Goal: Task Accomplishment & Management: Complete application form

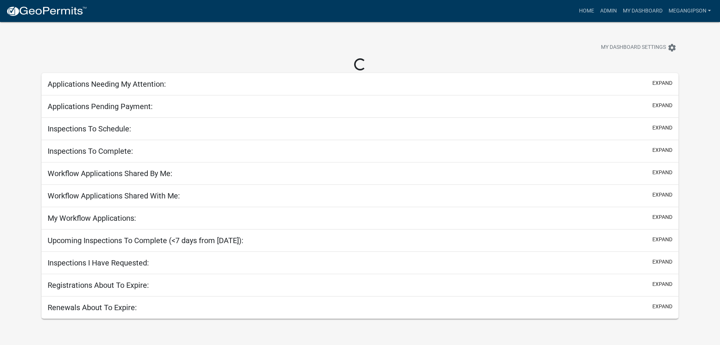
select select "3: 100"
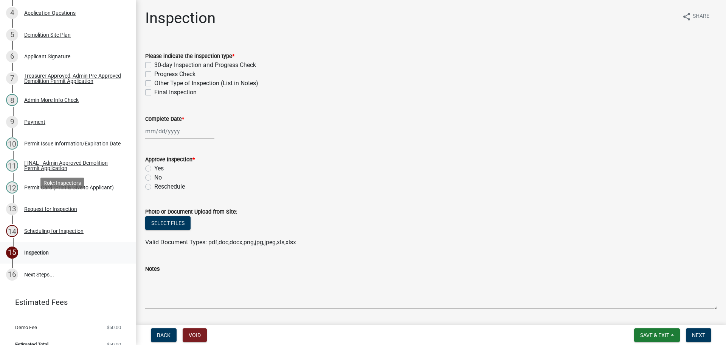
scroll to position [252, 0]
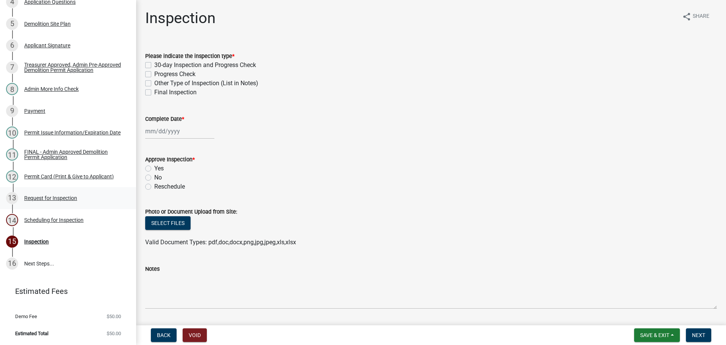
click at [51, 192] on div "13 Request for Inspection" at bounding box center [65, 198] width 118 height 12
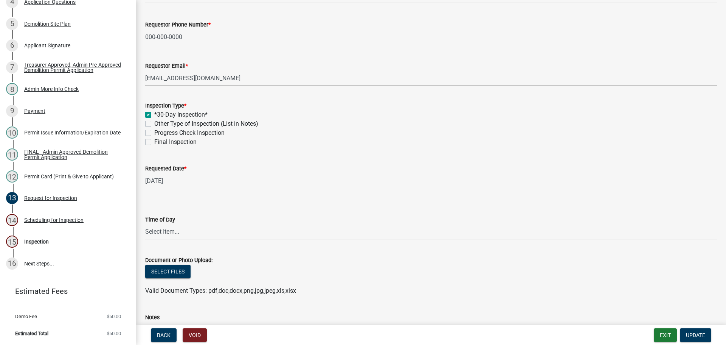
scroll to position [113, 0]
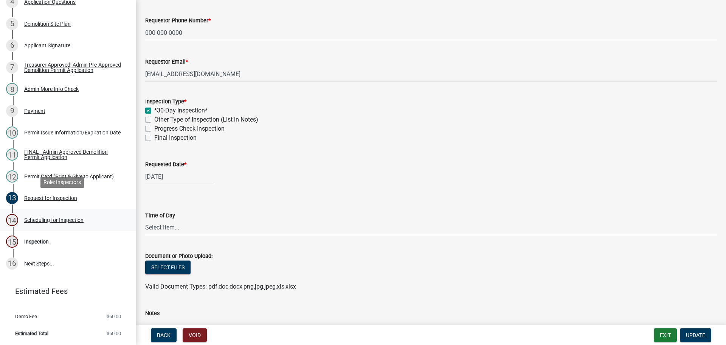
click at [71, 217] on div "Scheduling for Inspection" at bounding box center [53, 219] width 59 height 5
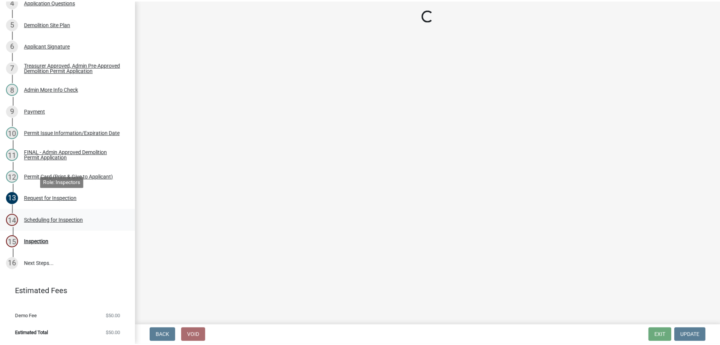
scroll to position [0, 0]
select select "25b75ae6-03c7-4280-9b34-fcf63005d5e5"
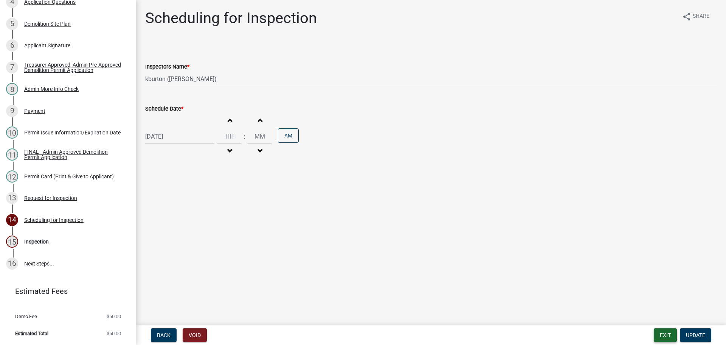
click at [654, 331] on button "Exit" at bounding box center [665, 335] width 23 height 14
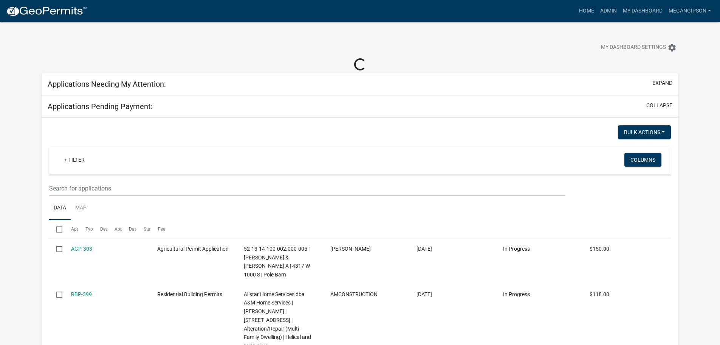
select select "3: 100"
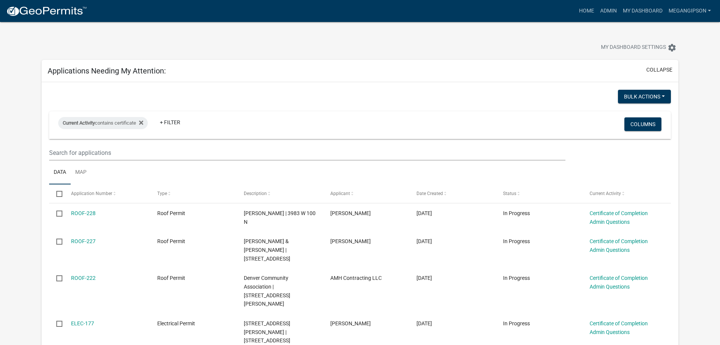
click at [225, 53] on div at bounding box center [225, 48] width 378 height 17
click at [308, 38] on div "My Dashboard Settings settings" at bounding box center [360, 39] width 649 height 35
click at [576, 9] on link "Home" at bounding box center [586, 11] width 21 height 14
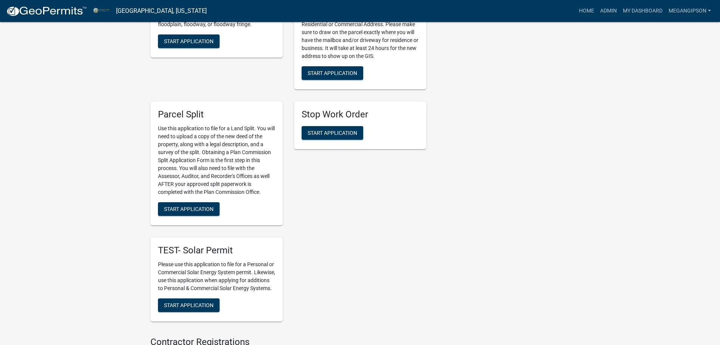
scroll to position [1248, 0]
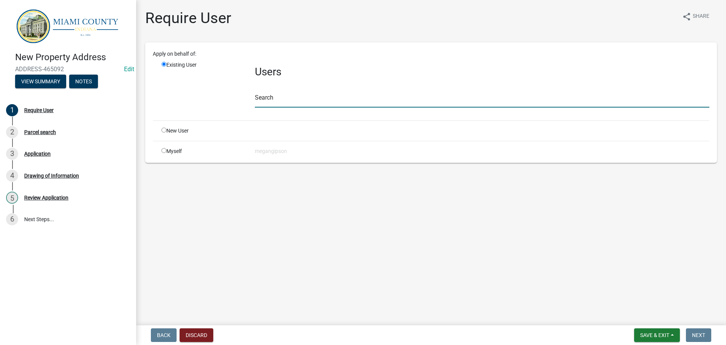
click at [269, 107] on input "text" at bounding box center [482, 100] width 455 height 16
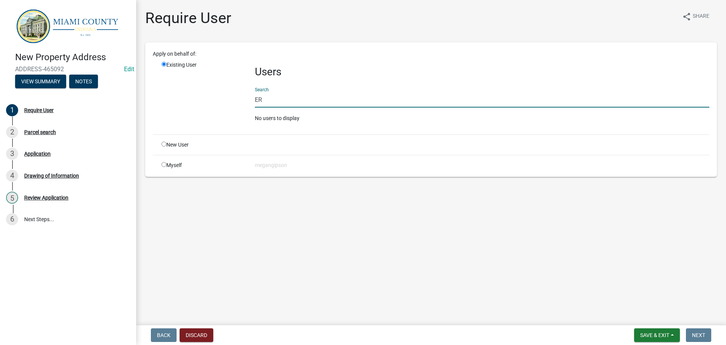
type input "E"
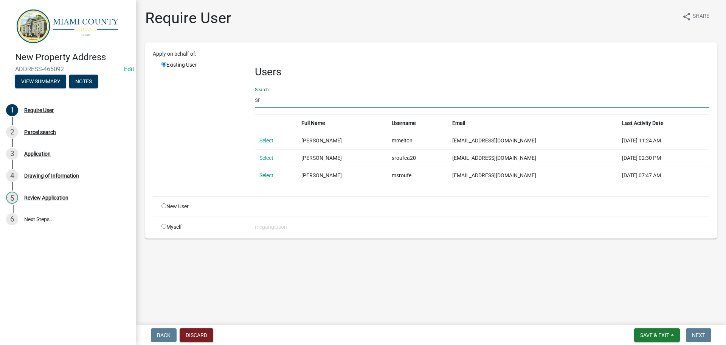
type input "s"
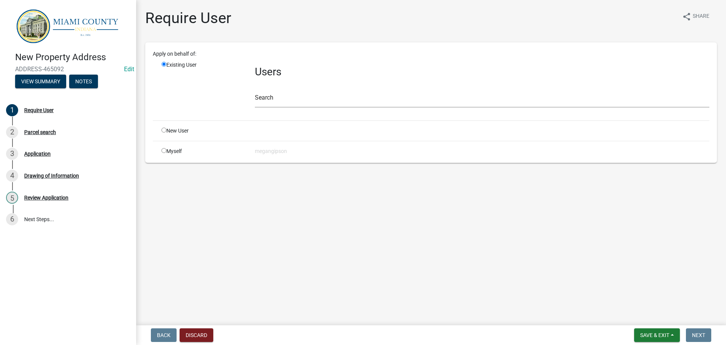
click at [166, 132] on input "radio" at bounding box center [163, 129] width 5 height 5
radio input "true"
radio input "false"
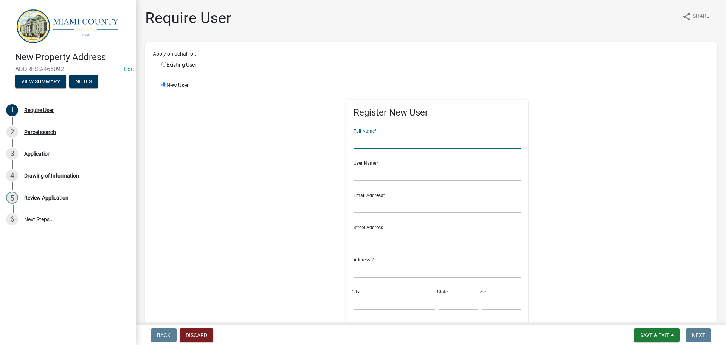
click at [397, 149] on input "text" at bounding box center [438, 141] width 168 height 16
type input "Eric Sroufe"
type input "ericsroufe"
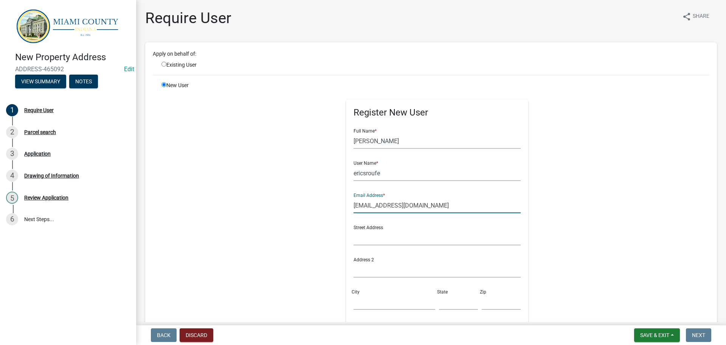
type input "lasroufe@yahoo.com"
type input "3840 S 600 E"
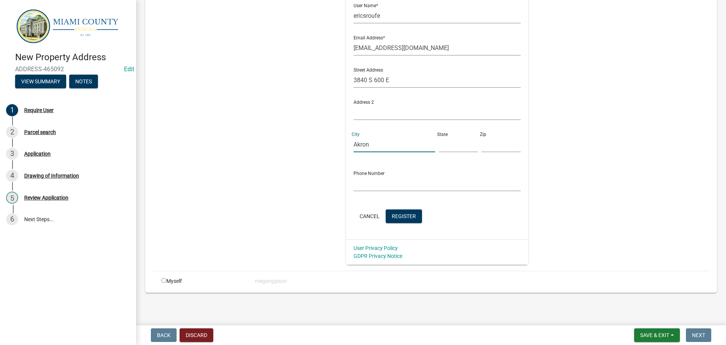
type input "Akron"
type input "IN"
type input "46910"
drag, startPoint x: 376, startPoint y: 208, endPoint x: 347, endPoint y: 204, distance: 28.7
click at [329, 210] on div "Register New User Full Name * Eric Sroufe User Name * ericsroufe Email Address …" at bounding box center [438, 94] width 388 height 340
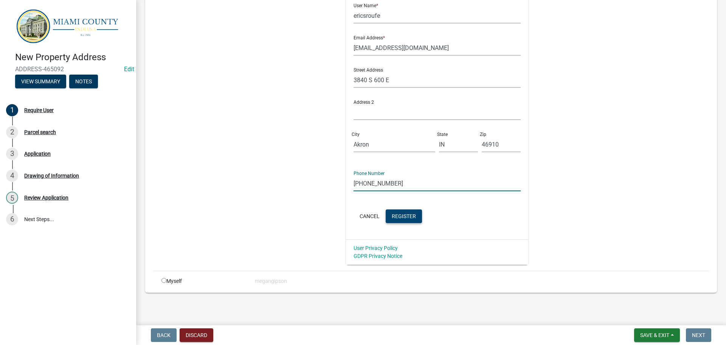
type input "574-835-1968"
click at [412, 223] on button "Register" at bounding box center [404, 216] width 36 height 14
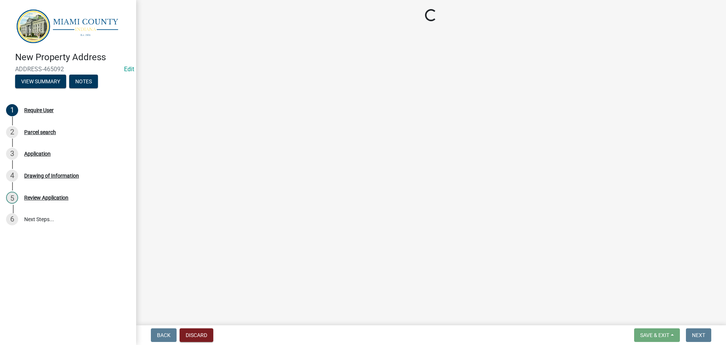
scroll to position [0, 0]
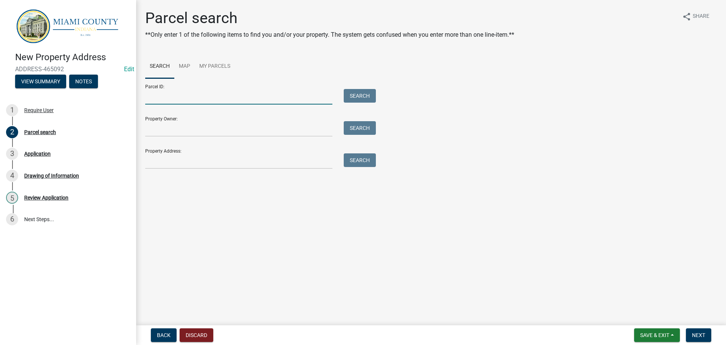
click at [203, 104] on input "Parcel ID:" at bounding box center [238, 97] width 187 height 16
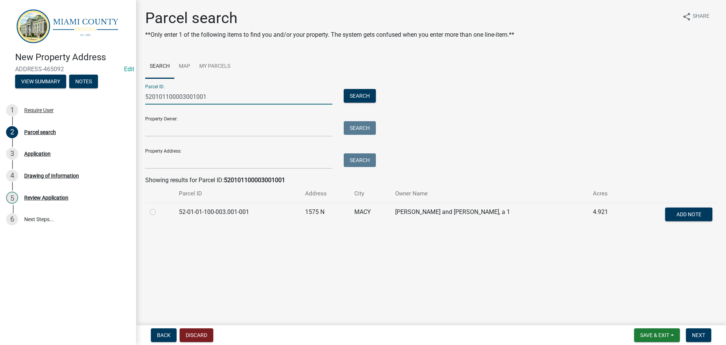
type input "520101100003001001"
click at [159, 207] on label at bounding box center [159, 207] width 0 height 0
click at [159, 212] on input "radio" at bounding box center [161, 209] width 5 height 5
radio input "true"
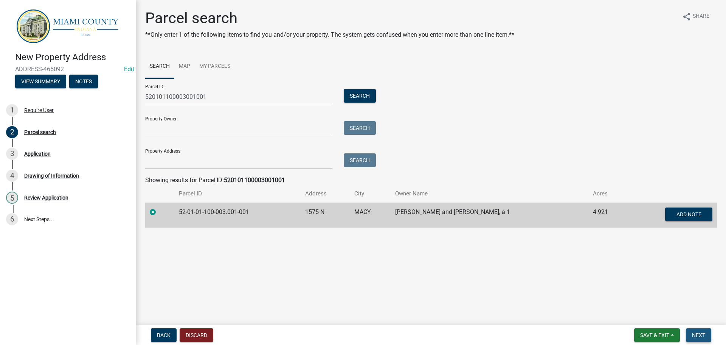
click at [702, 339] on button "Next" at bounding box center [698, 335] width 25 height 14
click at [706, 335] on button "Next" at bounding box center [698, 335] width 25 height 14
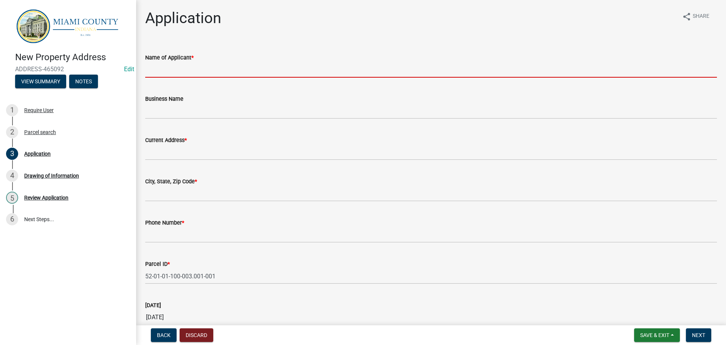
click at [241, 75] on input "Name of Applicant *" at bounding box center [431, 70] width 572 height 16
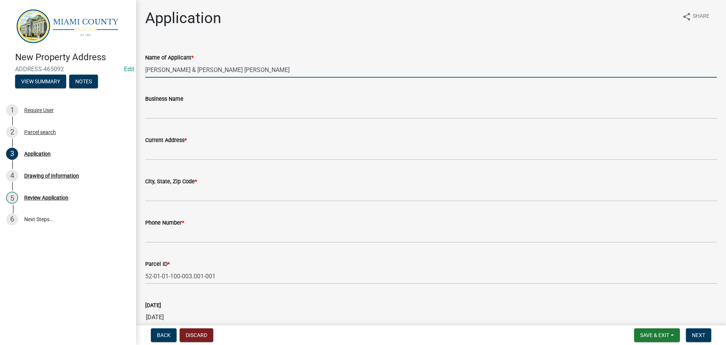
type input "Eric & Lee Ann Sroufe"
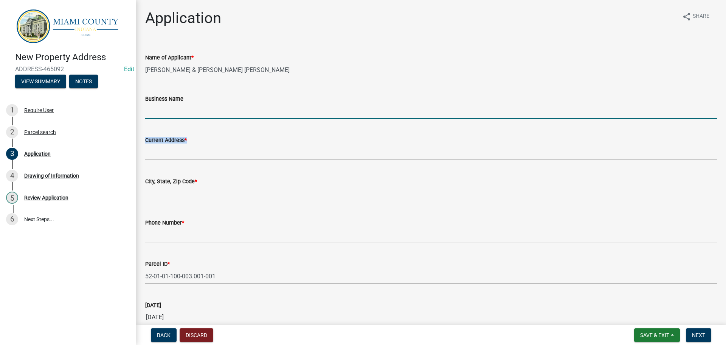
click at [171, 160] on form "Current Address *" at bounding box center [431, 147] width 572 height 25
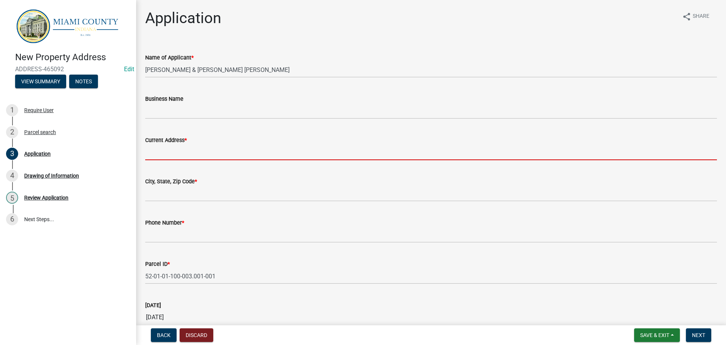
click at [220, 160] on input "Current Address *" at bounding box center [431, 152] width 572 height 16
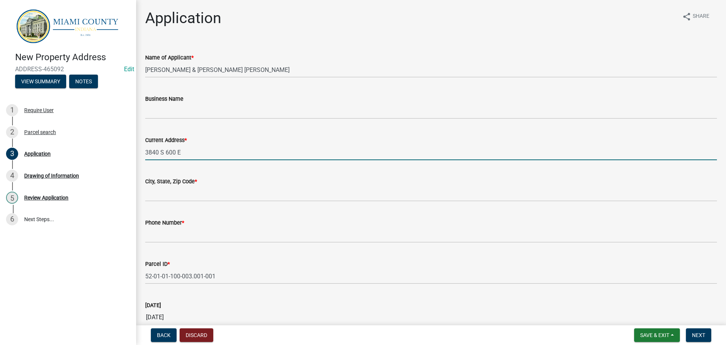
type input "3840 S 600 E"
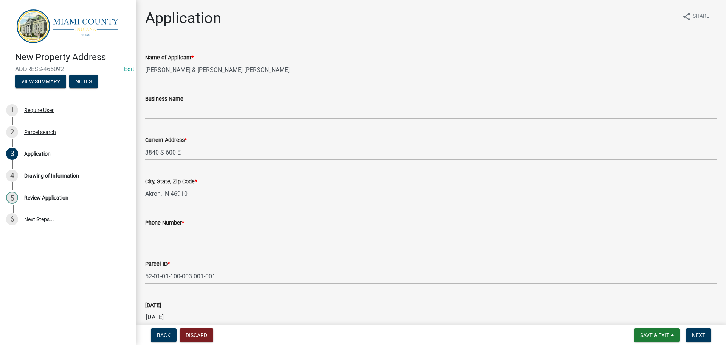
type input "Akron, IN 46910"
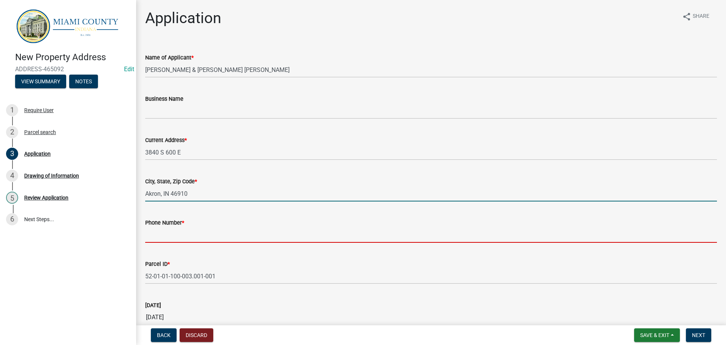
click at [192, 242] on input "Phone Number *" at bounding box center [431, 235] width 572 height 16
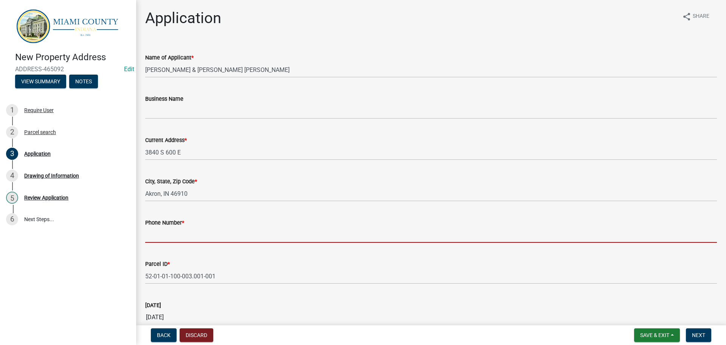
type input "5"
paste input "574-835-1968"
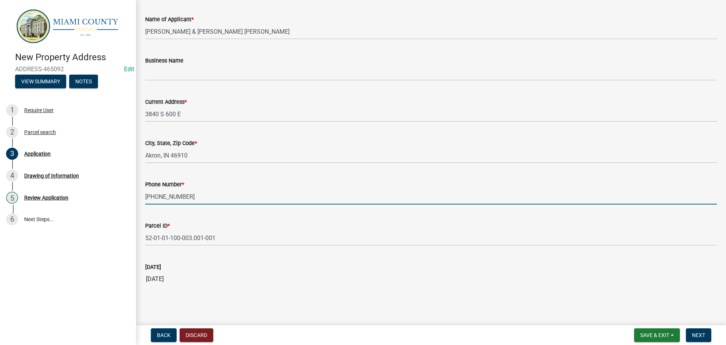
scroll to position [80, 0]
type input "574-835-1968"
click at [694, 335] on span "Next" at bounding box center [698, 335] width 13 height 6
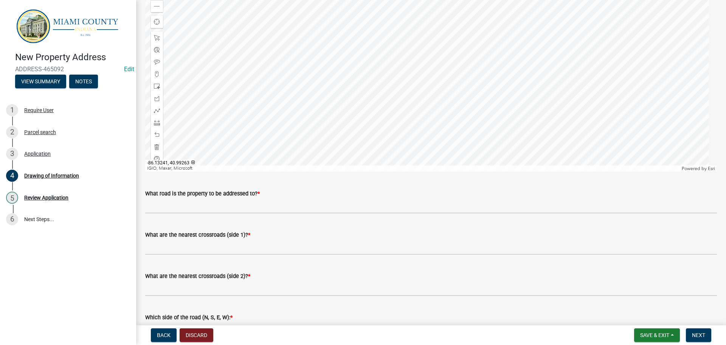
scroll to position [189, 0]
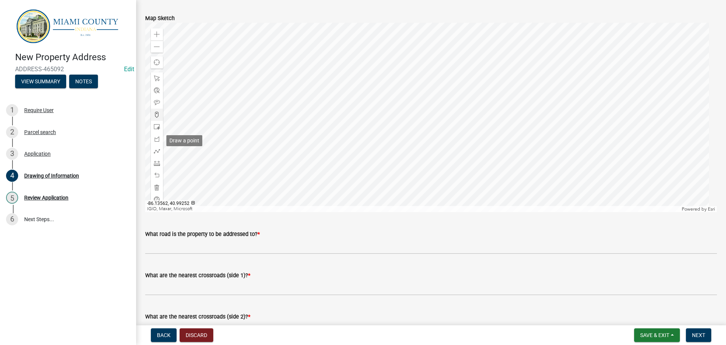
click at [158, 118] on span at bounding box center [157, 115] width 6 height 6
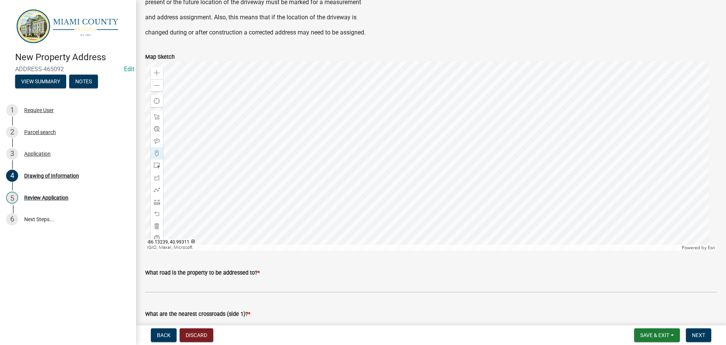
scroll to position [151, 0]
click at [157, 78] on div "Zoom in" at bounding box center [157, 72] width 12 height 12
click at [386, 250] on div at bounding box center [431, 155] width 572 height 189
click at [376, 174] on div at bounding box center [431, 155] width 572 height 189
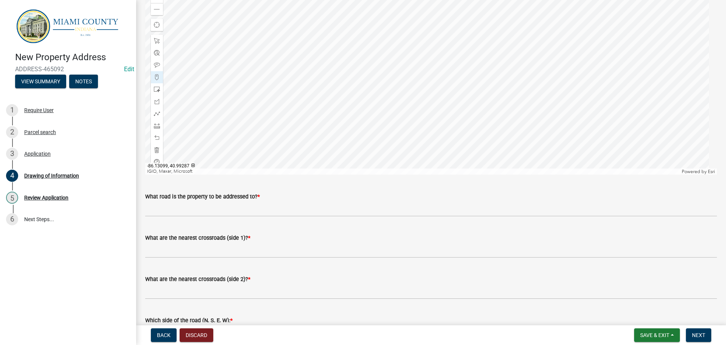
scroll to position [227, 0]
click at [159, 12] on span at bounding box center [157, 9] width 6 height 6
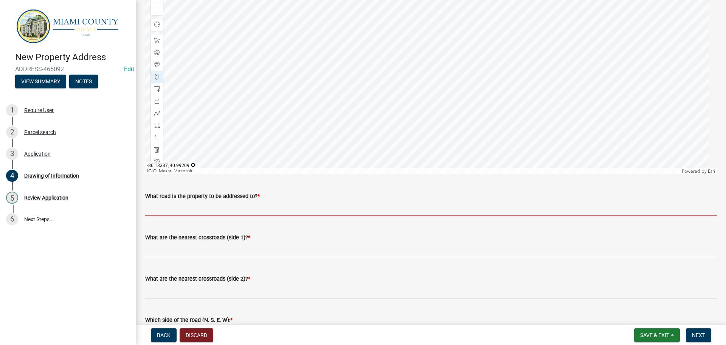
click at [245, 216] on input "What road is the property to be addressed to? *" at bounding box center [431, 208] width 572 height 16
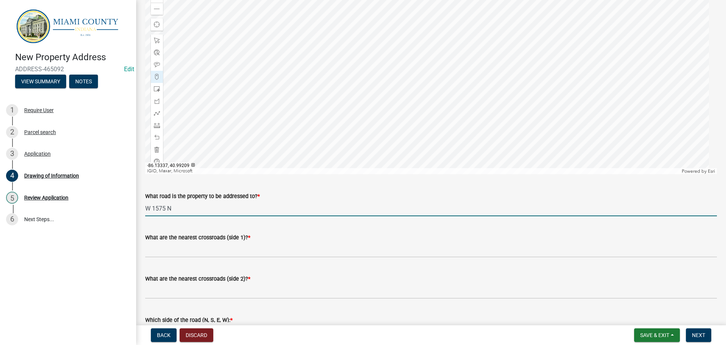
type input "W 1575 N"
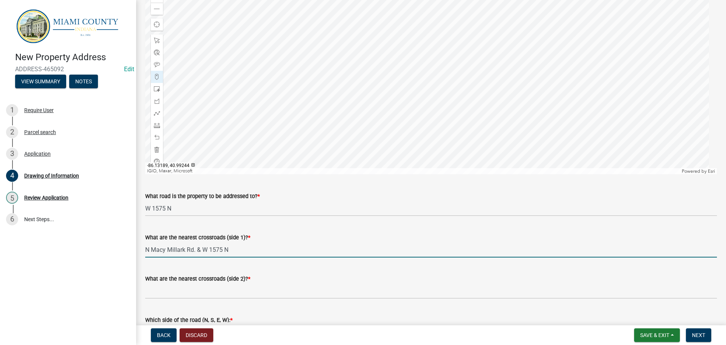
type input "N Macy Millark Rd. & W 1575 N"
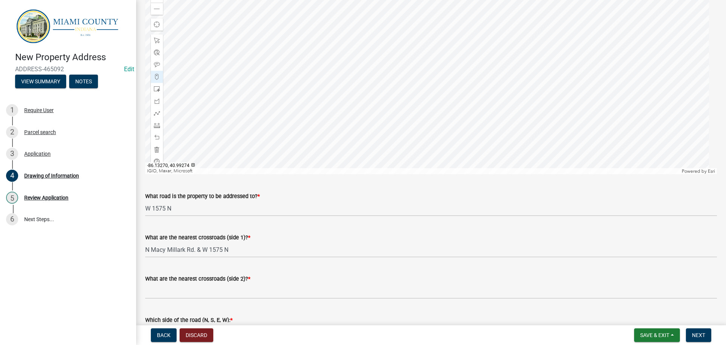
click at [556, 126] on div at bounding box center [431, 79] width 572 height 189
click at [512, 125] on div at bounding box center [431, 79] width 572 height 189
click at [523, 123] on div at bounding box center [431, 79] width 572 height 189
click at [505, 110] on div at bounding box center [431, 79] width 572 height 189
click at [518, 88] on div at bounding box center [431, 79] width 572 height 189
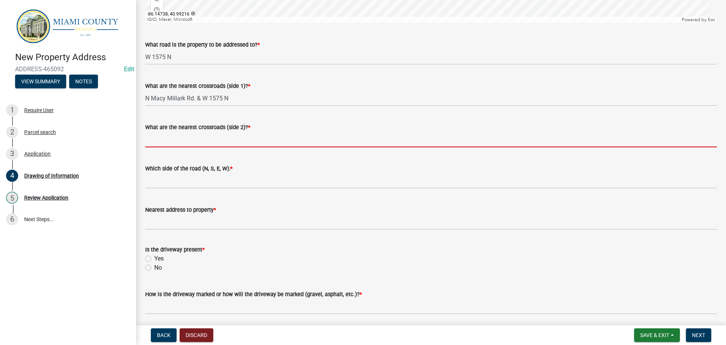
click at [223, 147] on input "What are the nearest crossroads (side 2)? *" at bounding box center [431, 140] width 572 height 16
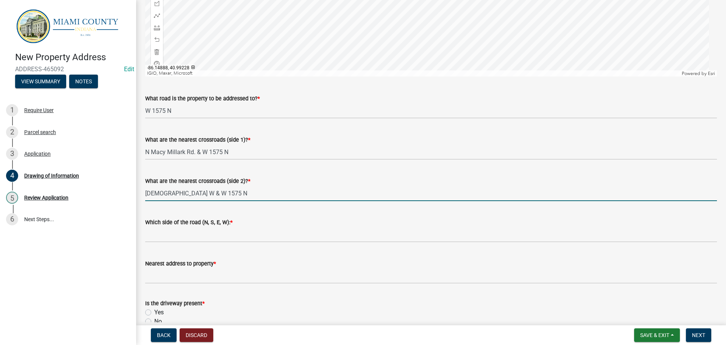
scroll to position [378, 0]
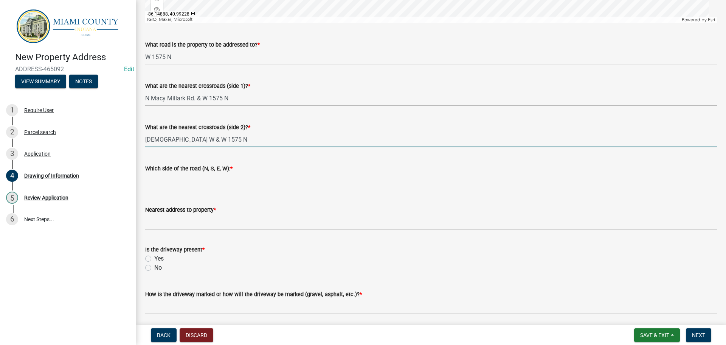
type input "N 400 W & W 1575 N"
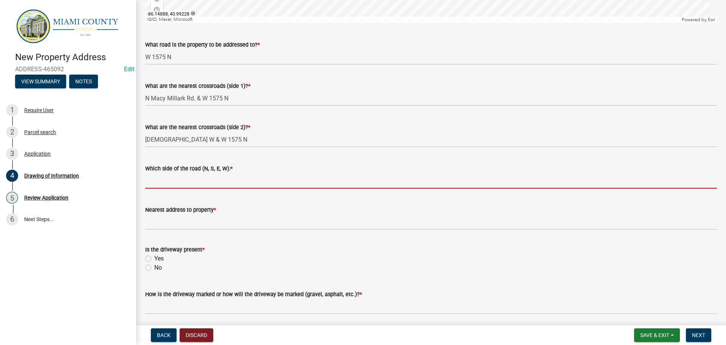
click at [205, 188] on input "Which side of the road (N, S, E, W): *" at bounding box center [431, 181] width 572 height 16
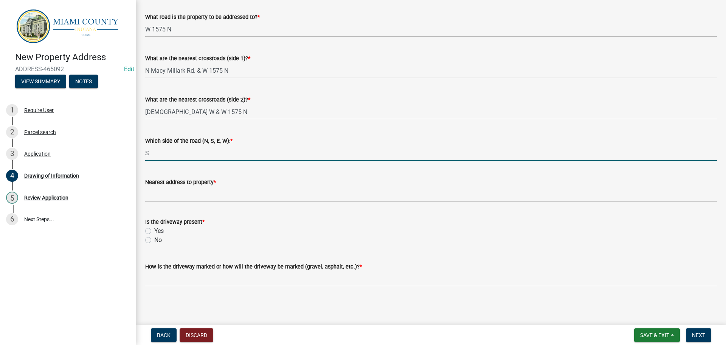
scroll to position [454, 0]
type input "S"
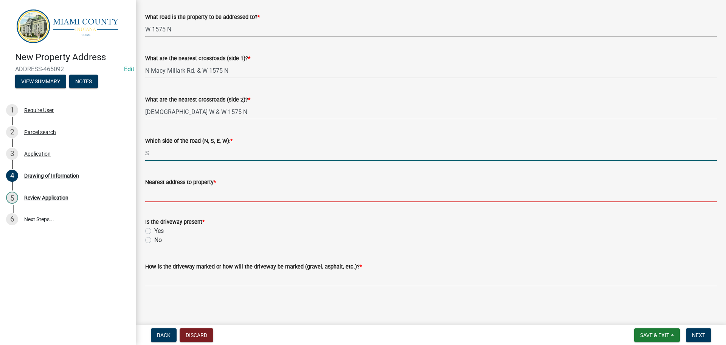
click at [174, 192] on input "Nearest address to property *" at bounding box center [431, 194] width 572 height 16
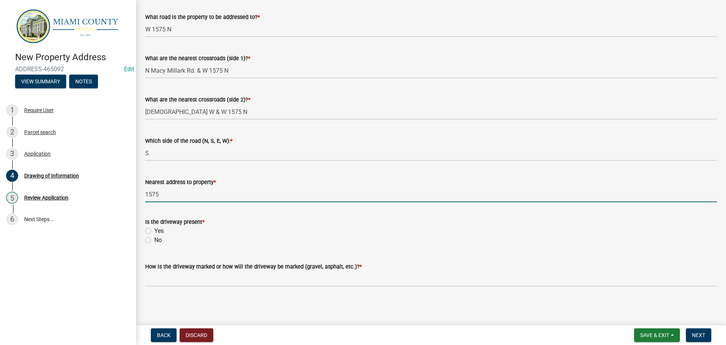
scroll to position [470, 0]
type input "1575"
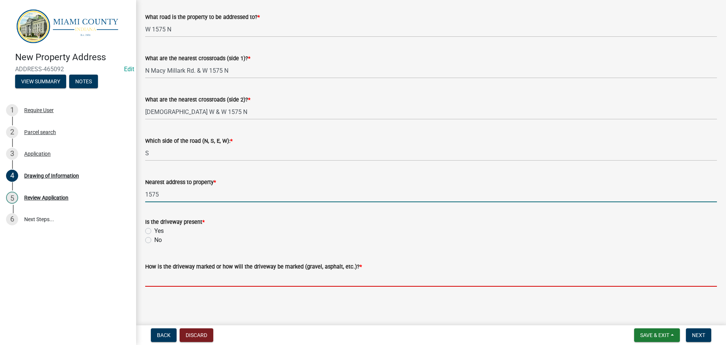
click at [228, 271] on input "How is the driveway marked or how will the driveway be marked (gravel, asphalt,…" at bounding box center [431, 279] width 572 height 16
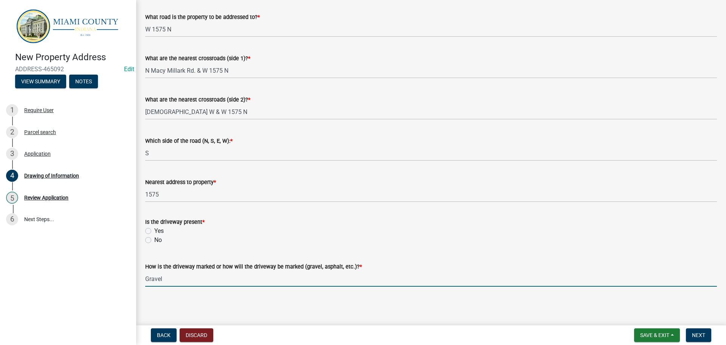
type input "Gravel"
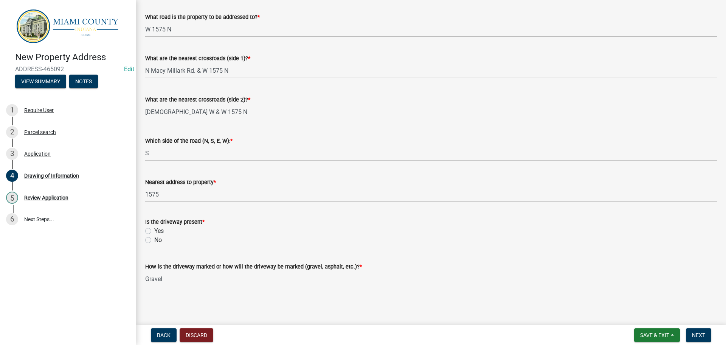
click at [154, 226] on label "Yes" at bounding box center [158, 230] width 9 height 9
click at [154, 226] on input "Yes" at bounding box center [156, 228] width 5 height 5
radio input "true"
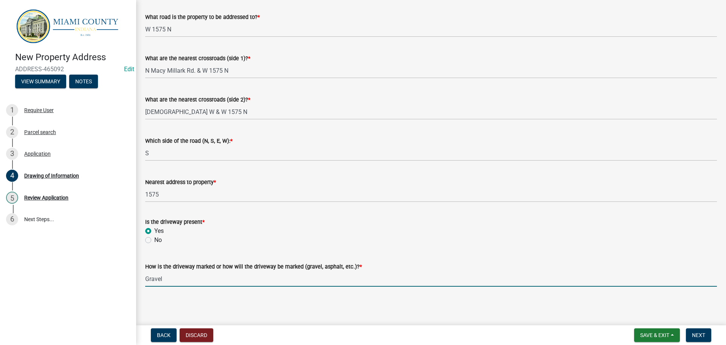
drag, startPoint x: 220, startPoint y: 272, endPoint x: 224, endPoint y: 270, distance: 4.4
click at [220, 271] on input "Gravel" at bounding box center [431, 279] width 572 height 16
click at [202, 180] on label "Nearest address to property *" at bounding box center [180, 182] width 71 height 5
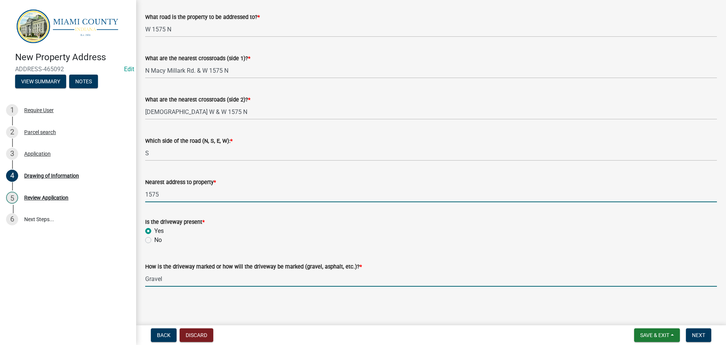
click at [202, 186] on input "1575" at bounding box center [431, 194] width 572 height 16
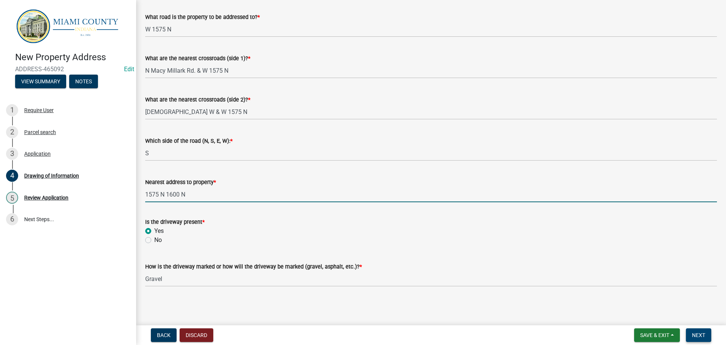
type input "1575 N 1600 N"
click at [700, 332] on span "Next" at bounding box center [698, 335] width 13 height 6
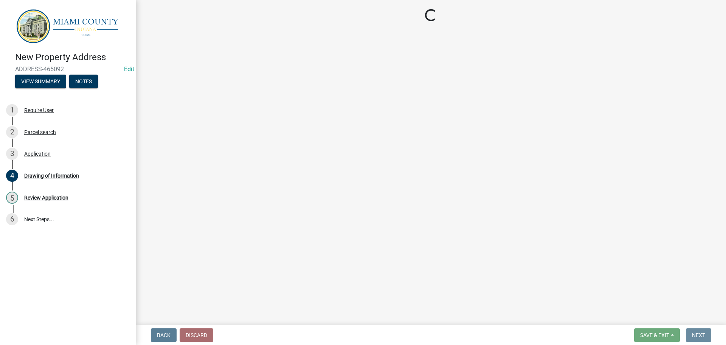
scroll to position [0, 0]
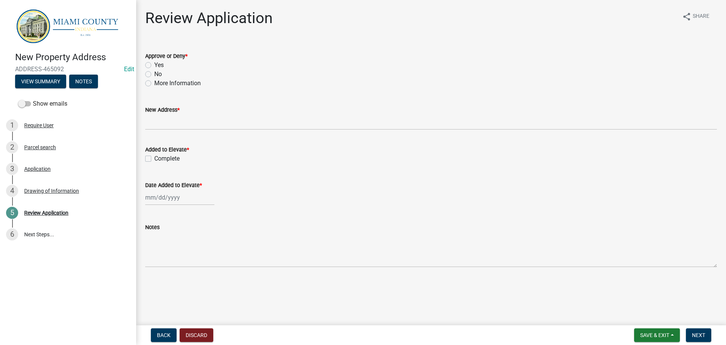
click at [154, 70] on label "Yes" at bounding box center [158, 65] width 9 height 9
click at [154, 65] on input "Yes" at bounding box center [156, 63] width 5 height 5
radio input "true"
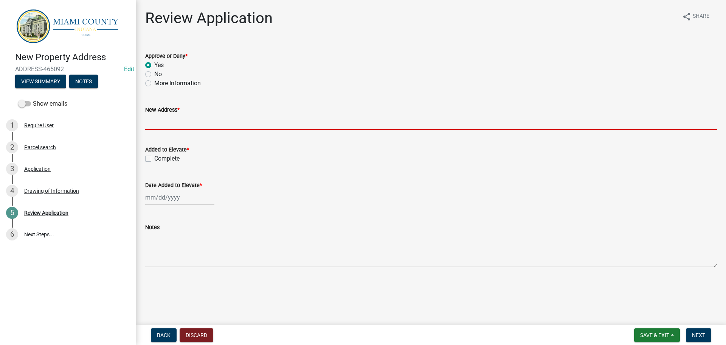
click at [177, 129] on input "New Address *" at bounding box center [431, 122] width 572 height 16
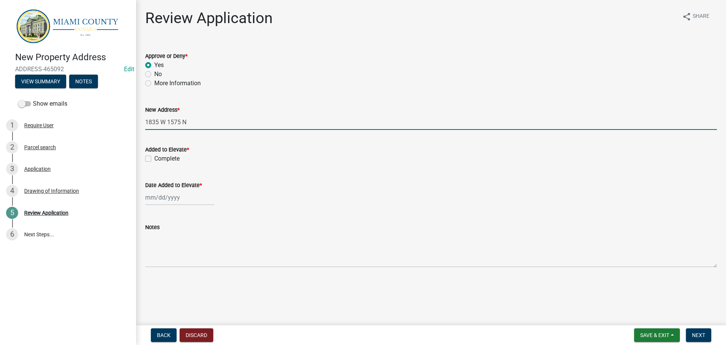
type input "1835 W 1575 N"
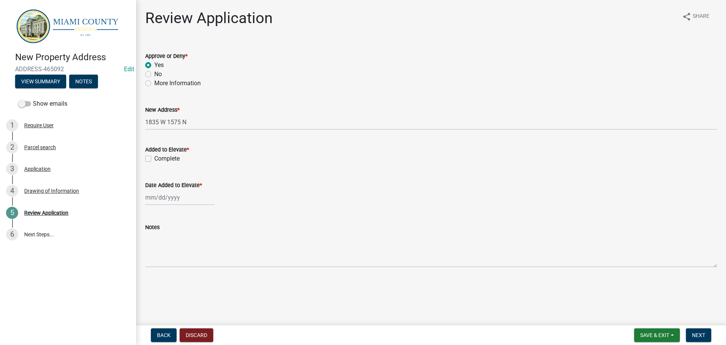
drag, startPoint x: 150, startPoint y: 180, endPoint x: 154, endPoint y: 186, distance: 7.0
click at [154, 163] on label "Complete" at bounding box center [166, 158] width 25 height 9
click at [154, 159] on input "Complete" at bounding box center [156, 156] width 5 height 5
checkbox input "true"
click at [166, 205] on div at bounding box center [179, 197] width 69 height 16
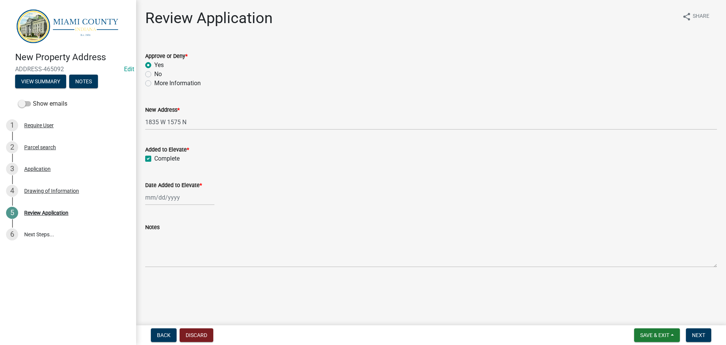
select select "8"
select select "2025"
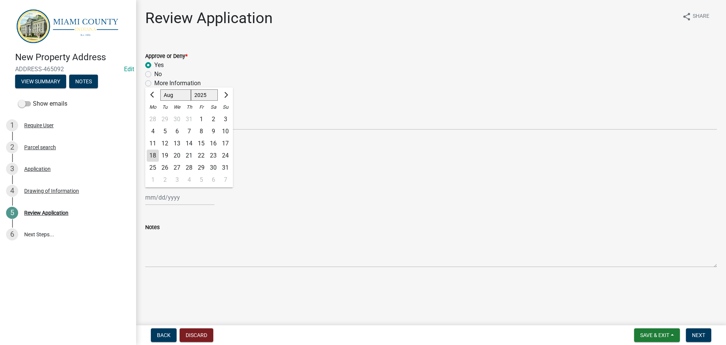
click at [154, 161] on div "18" at bounding box center [153, 155] width 12 height 12
type input "[DATE]"
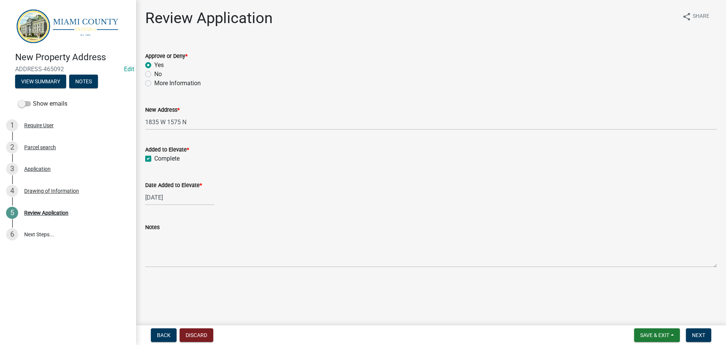
scroll to position [16, 0]
click at [696, 332] on span "Next" at bounding box center [698, 335] width 13 height 6
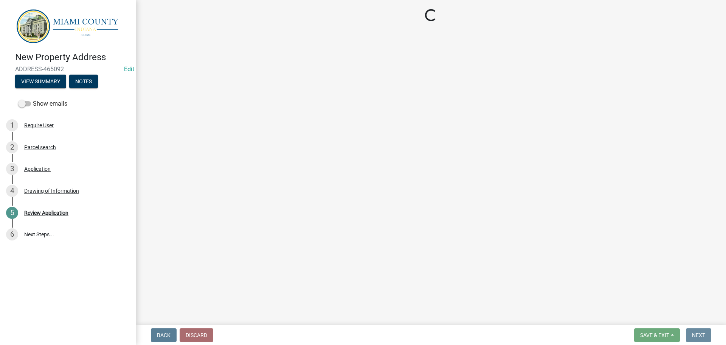
scroll to position [0, 0]
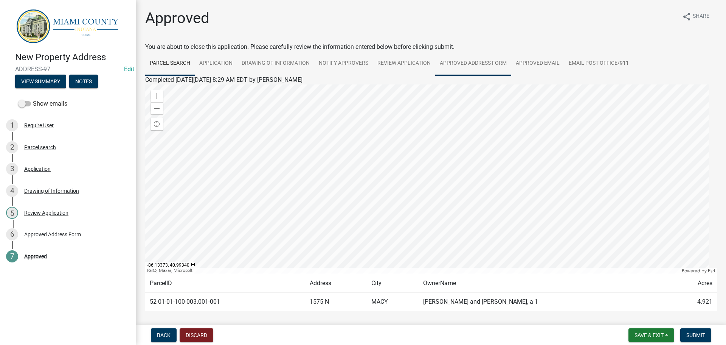
click at [509, 65] on link "Approved Address Form" at bounding box center [473, 63] width 76 height 24
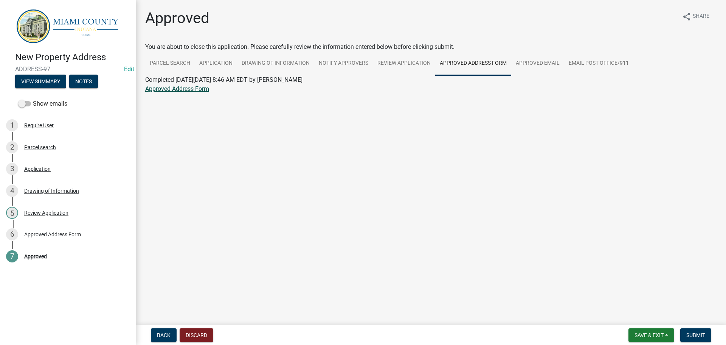
click at [172, 92] on link "Approved Address Form" at bounding box center [177, 88] width 64 height 7
click at [59, 215] on div "Review Application" at bounding box center [46, 212] width 44 height 5
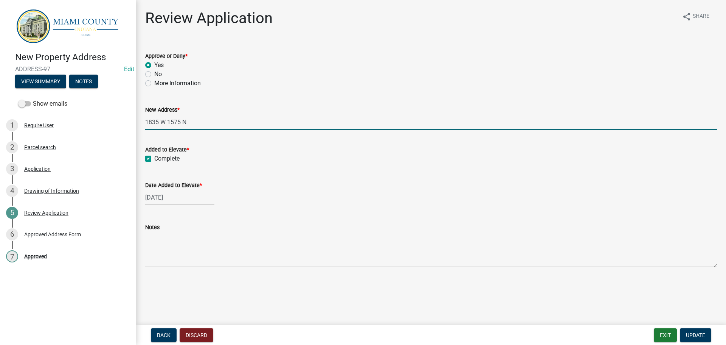
click at [226, 130] on input "1835 W 1575 N" at bounding box center [431, 122] width 572 height 16
type input "1835 W 1575 N, Macy, IN 46951"
click at [693, 335] on span "Update" at bounding box center [695, 335] width 19 height 6
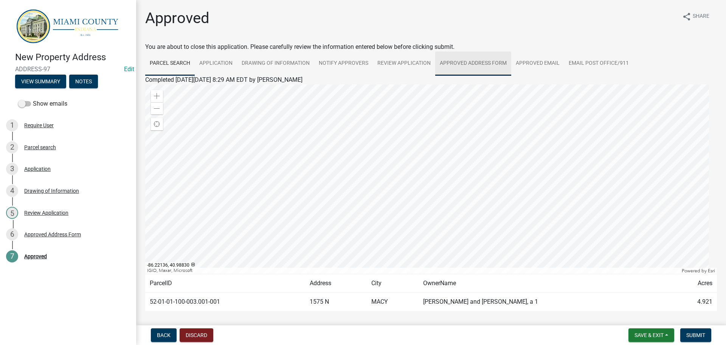
click at [511, 69] on link "Approved Address Form" at bounding box center [473, 63] width 76 height 24
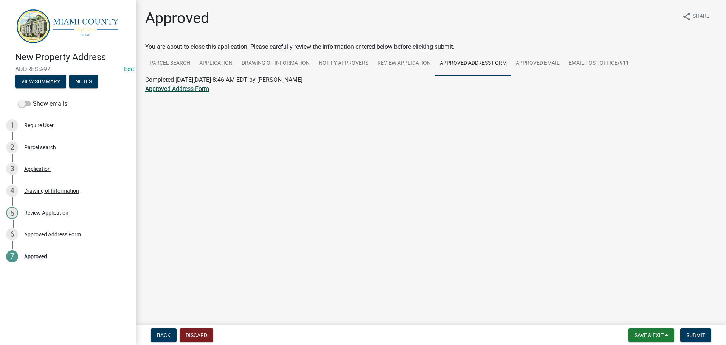
click at [191, 92] on link "Approved Address Form" at bounding box center [177, 88] width 64 height 7
click at [207, 92] on link "Approved Address Form" at bounding box center [177, 88] width 64 height 7
click at [691, 332] on span "Submit" at bounding box center [695, 335] width 19 height 6
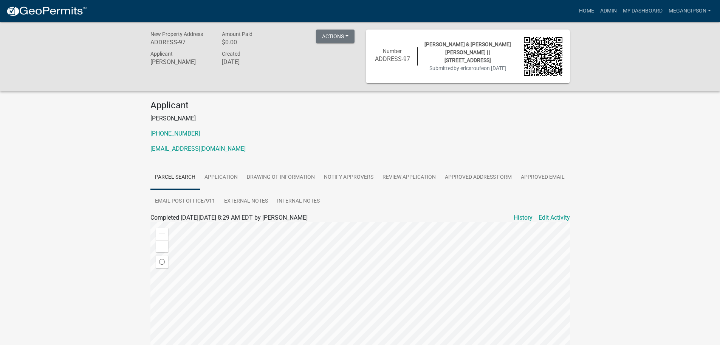
click at [515, 138] on p "574-835-1968" at bounding box center [361, 133] width 420 height 9
click at [605, 12] on link "Admin" at bounding box center [608, 11] width 23 height 14
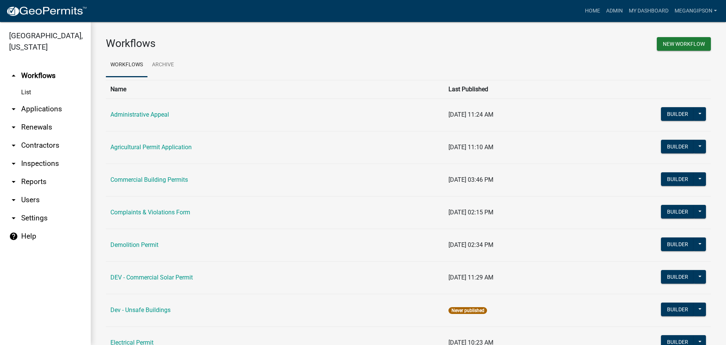
click at [45, 118] on link "arrow_drop_down Applications" at bounding box center [45, 109] width 91 height 18
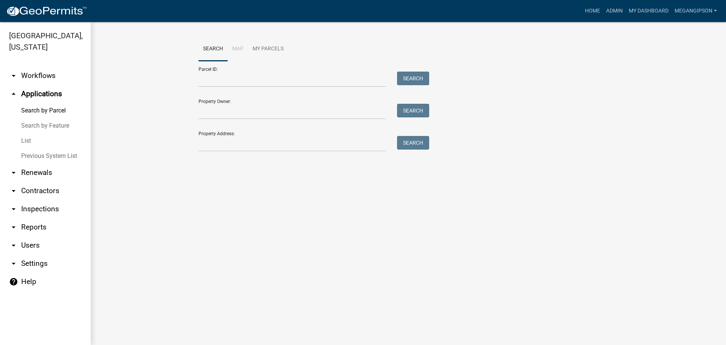
click at [47, 148] on link "List" at bounding box center [45, 140] width 91 height 15
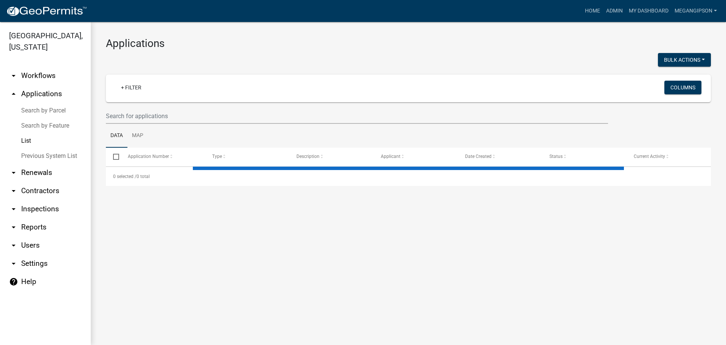
select select "3: 100"
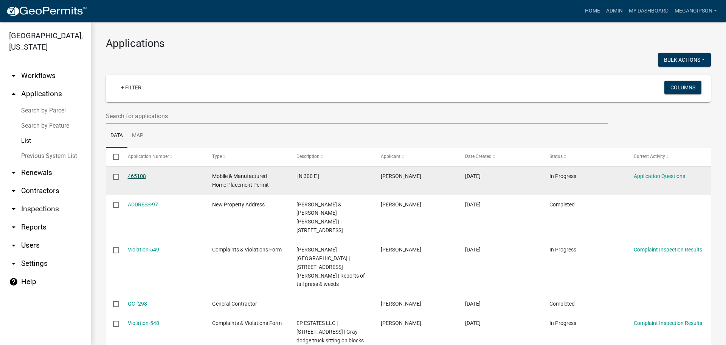
click at [143, 179] on link "465108" at bounding box center [137, 176] width 18 height 6
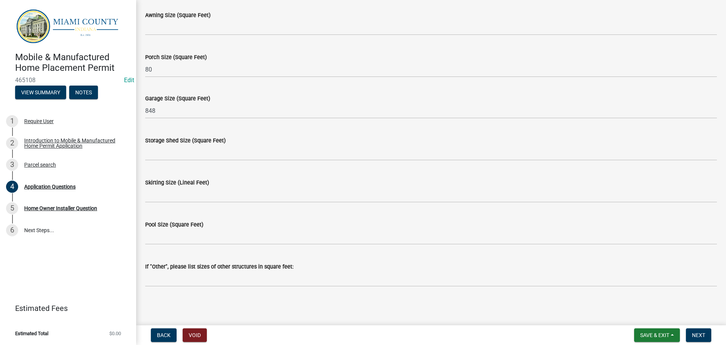
scroll to position [3035, 0]
click at [183, 146] on wm-data-entity-input "Storage Shed Size (Square Feet)" at bounding box center [431, 146] width 572 height 42
click at [178, 180] on label "Skirting Size (Lineal Feet)" at bounding box center [177, 182] width 64 height 5
click at [695, 332] on span "Next" at bounding box center [698, 335] width 13 height 6
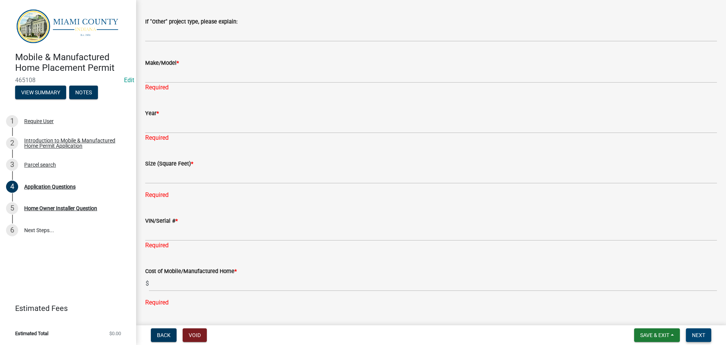
scroll to position [1188, 0]
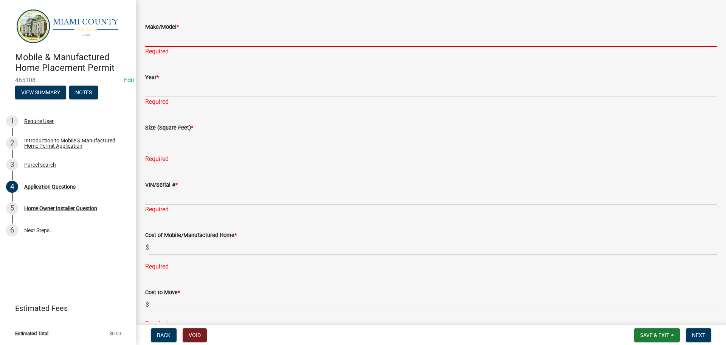
click at [172, 47] on input "Make/Model *" at bounding box center [431, 39] width 572 height 16
type input "s"
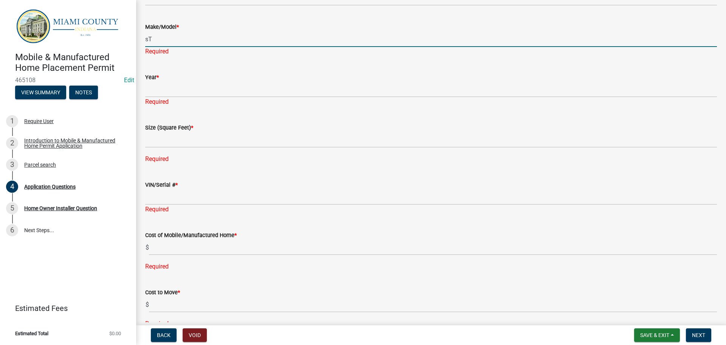
type input "s"
type input "Starline Modular"
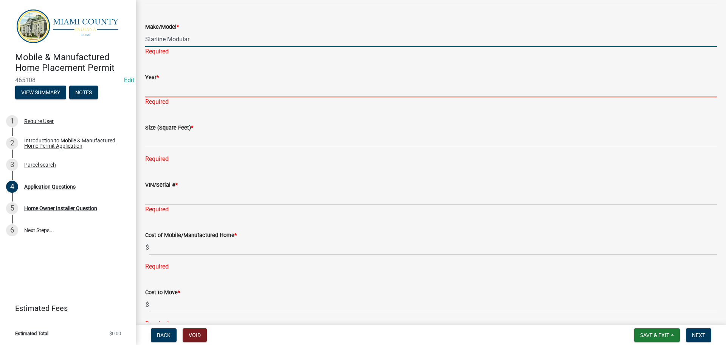
click at [205, 106] on div "Year * Required" at bounding box center [431, 84] width 572 height 44
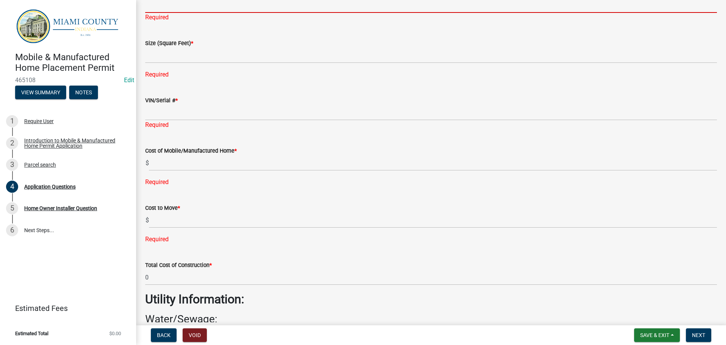
scroll to position [1264, 0]
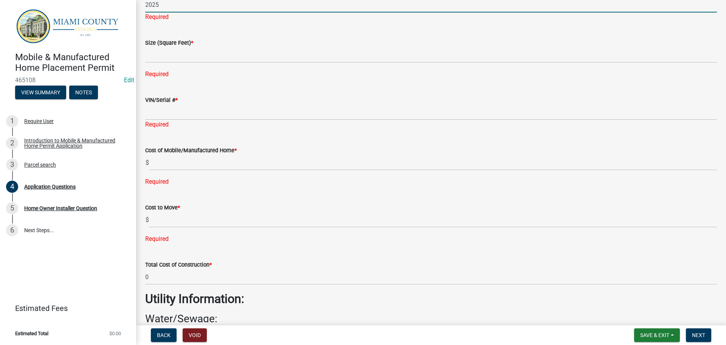
type input "2025"
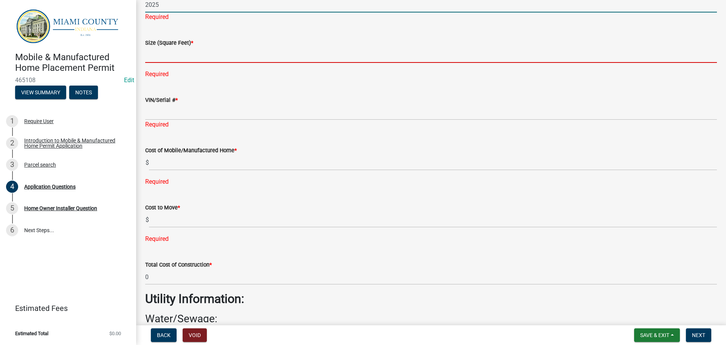
click at [236, 63] on input "text" at bounding box center [431, 55] width 572 height 16
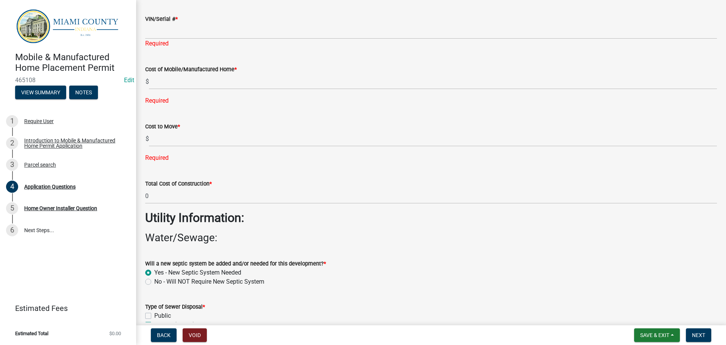
scroll to position [1339, 0]
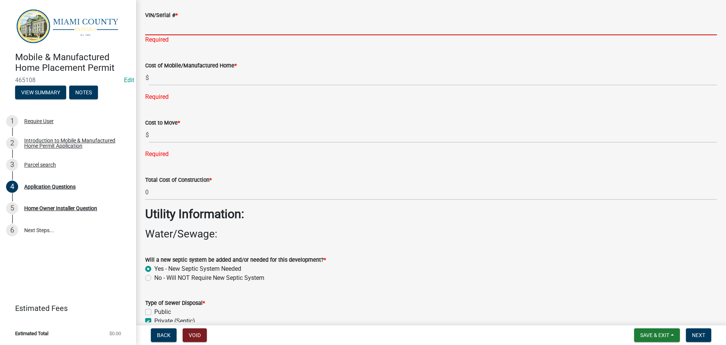
click at [202, 35] on input "VIN/Serial # *" at bounding box center [431, 28] width 572 height 16
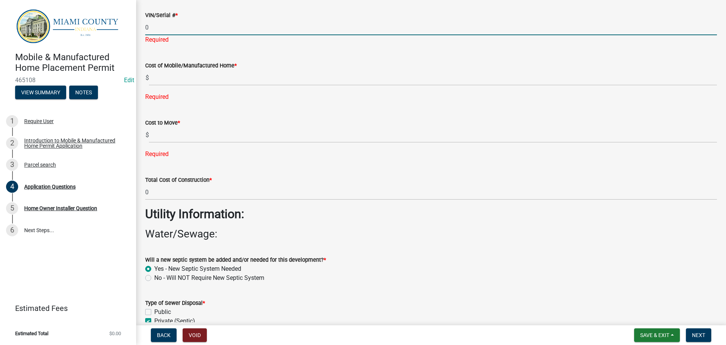
type input "0"
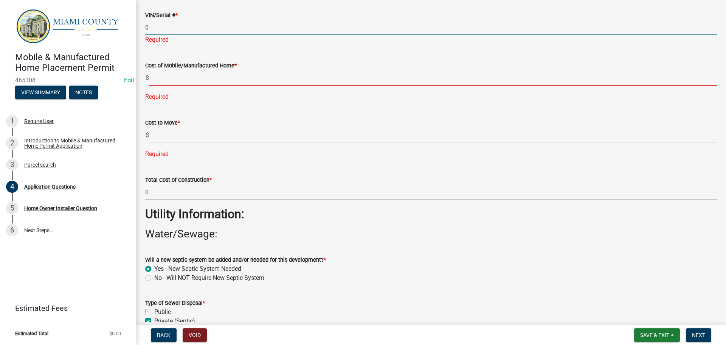
click at [207, 101] on div "Cost of Mobile/Manufactured Home * $ Required" at bounding box center [431, 75] width 572 height 51
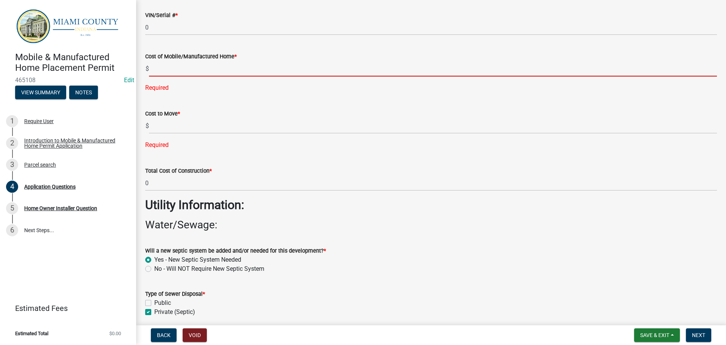
click at [219, 76] on input "text" at bounding box center [433, 69] width 568 height 16
click at [174, 76] on input "text" at bounding box center [433, 69] width 568 height 16
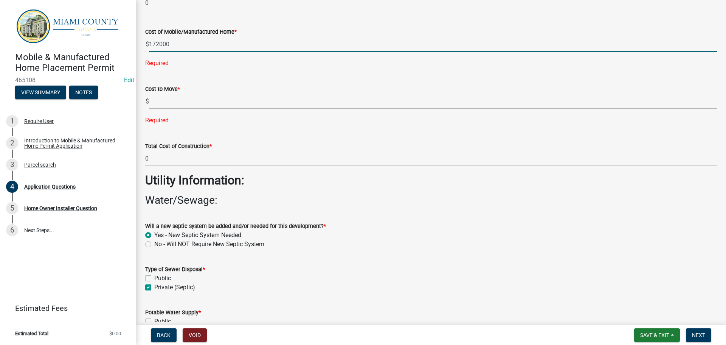
scroll to position [1377, 0]
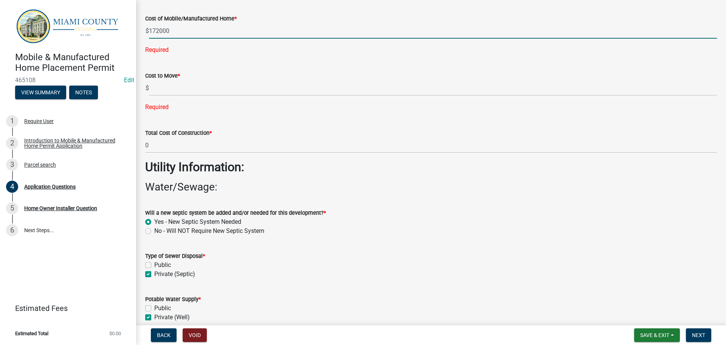
type input "172000"
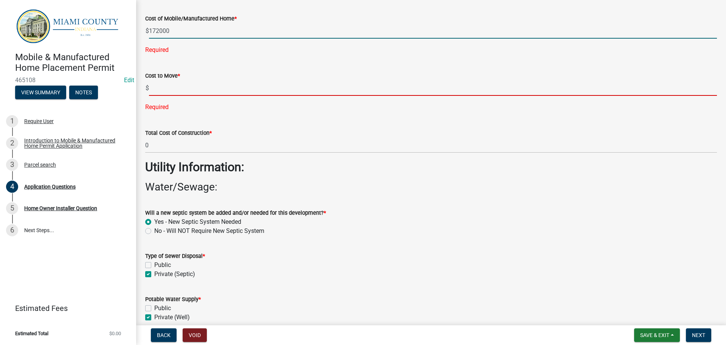
click at [191, 112] on div "Cost to Move * $ Required" at bounding box center [431, 86] width 572 height 51
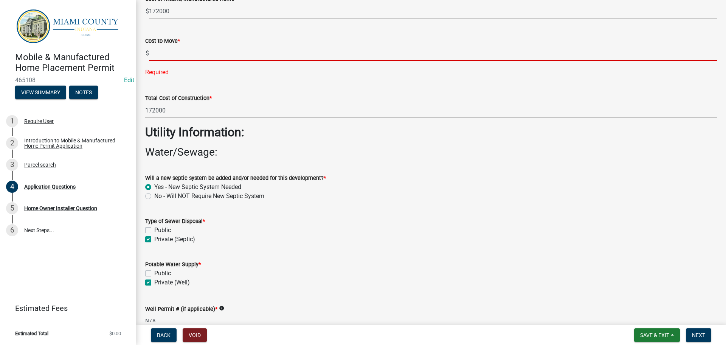
scroll to position [1415, 0]
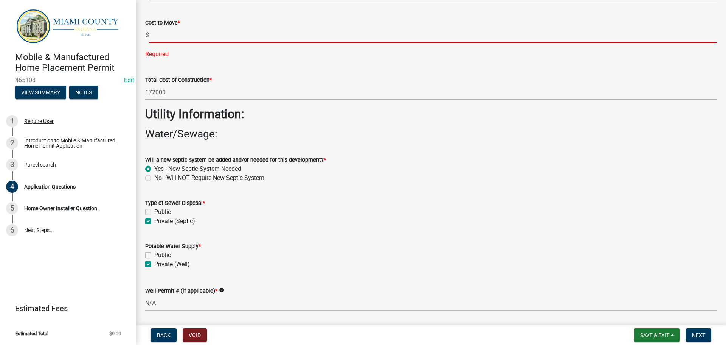
click at [174, 43] on input "text" at bounding box center [433, 35] width 568 height 16
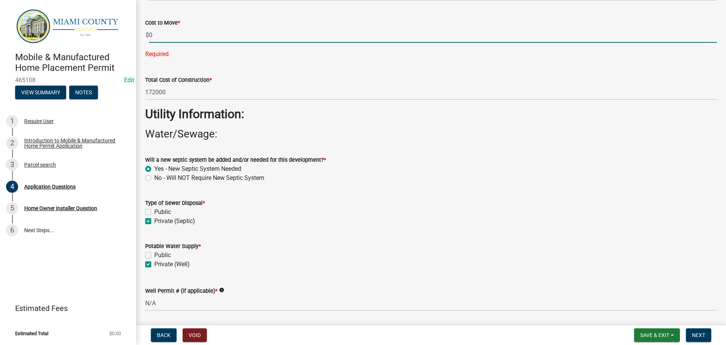
type input "0"
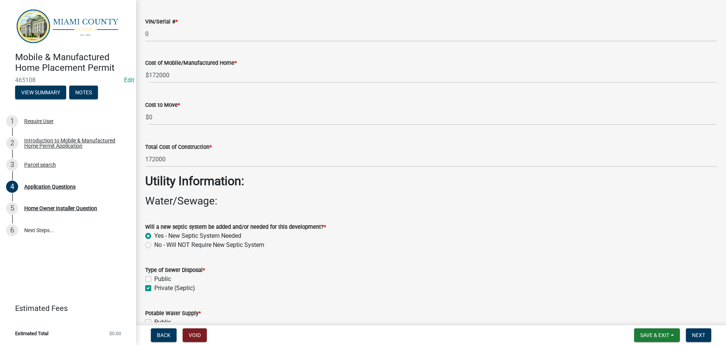
scroll to position [1339, 0]
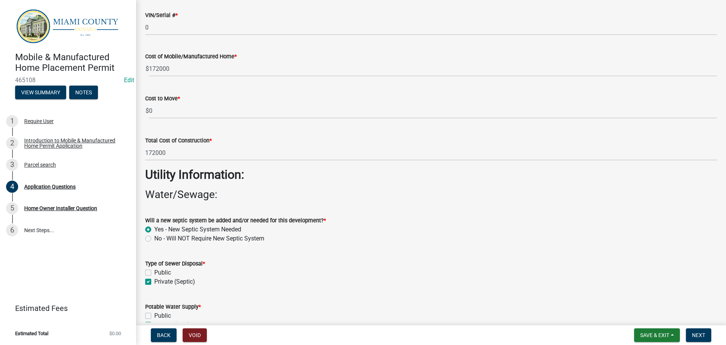
type input "1696"
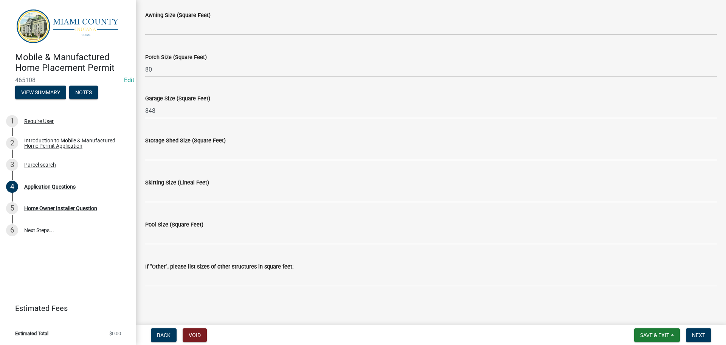
scroll to position [2770, 0]
click at [694, 336] on span "Next" at bounding box center [698, 335] width 13 height 6
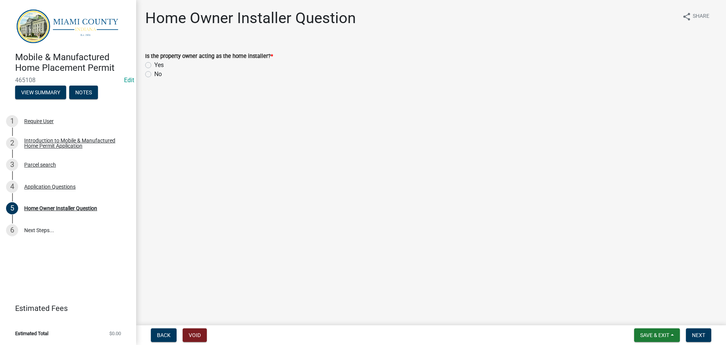
click at [154, 79] on label "No" at bounding box center [158, 74] width 8 height 9
click at [154, 74] on input "No" at bounding box center [156, 72] width 5 height 5
radio input "true"
click at [703, 335] on span "Next" at bounding box center [698, 335] width 13 height 6
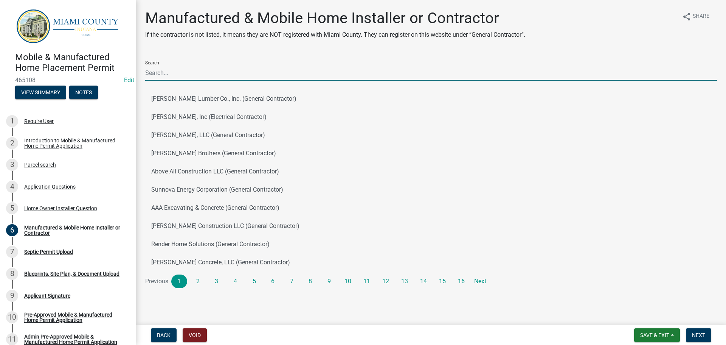
click at [176, 81] on input "Search" at bounding box center [431, 73] width 572 height 16
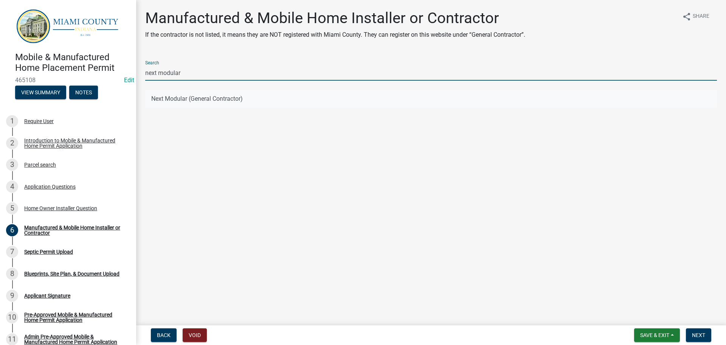
type input "next modular"
click at [250, 108] on button "Next Modular (General Contractor)" at bounding box center [431, 99] width 572 height 18
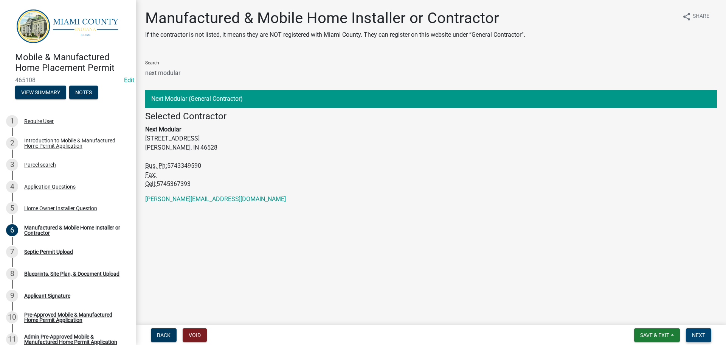
click at [695, 334] on span "Next" at bounding box center [698, 335] width 13 height 6
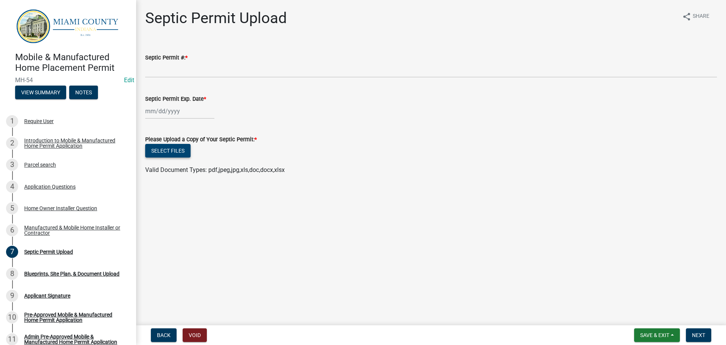
click at [172, 157] on button "Select files" at bounding box center [167, 151] width 45 height 14
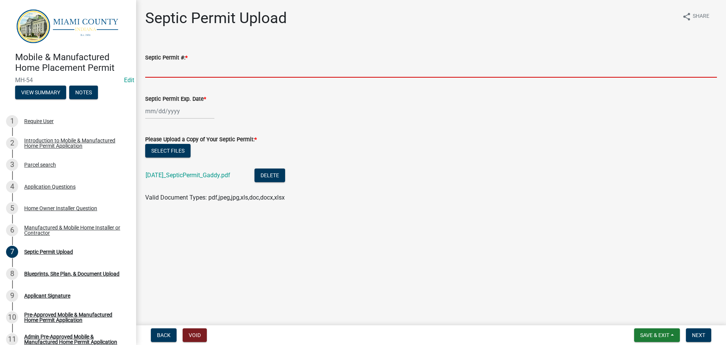
click at [185, 78] on input "Septic Permit #: *" at bounding box center [431, 70] width 572 height 16
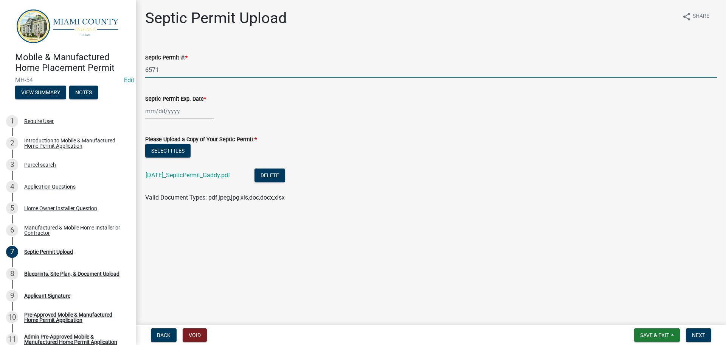
type input "6571"
click at [164, 119] on div at bounding box center [179, 111] width 69 height 16
select select "8"
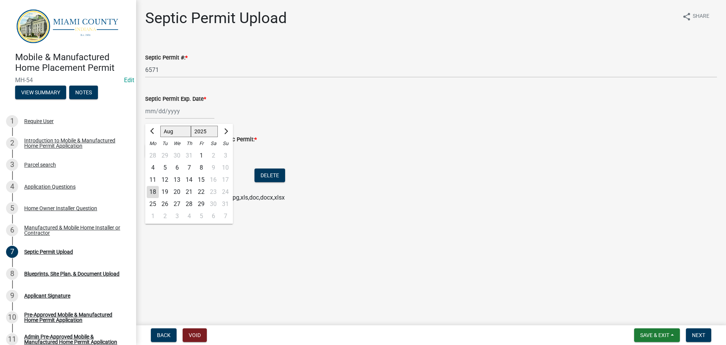
click at [205, 137] on select "1525 1526 1527 1528 1529 1530 1531 1532 1533 1534 1535 1536 1537 1538 1539 1540…" at bounding box center [204, 131] width 27 height 11
select select "2026"
click at [194, 136] on select "1525 1526 1527 1528 1529 1530 1531 1532 1533 1534 1535 1536 1537 1538 1539 1540…" at bounding box center [204, 131] width 27 height 11
click at [167, 198] on div "18" at bounding box center [165, 192] width 12 height 12
type input "08/18/2026"
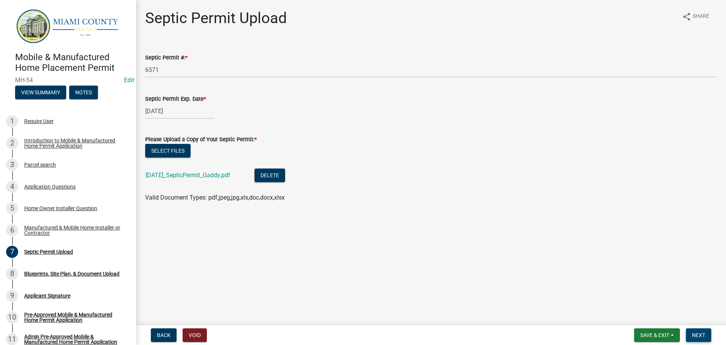
click at [695, 332] on span "Next" at bounding box center [698, 335] width 13 height 6
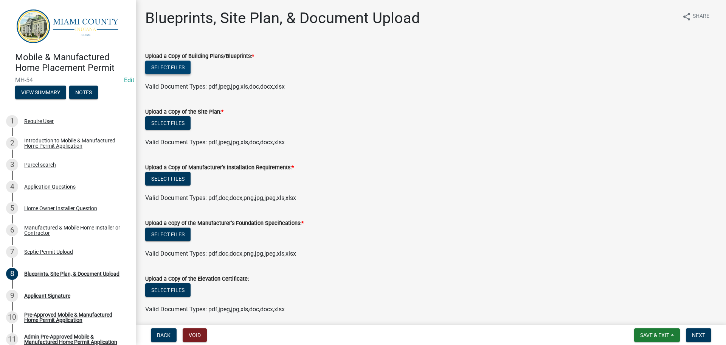
click at [162, 71] on button "Select files" at bounding box center [167, 68] width 45 height 14
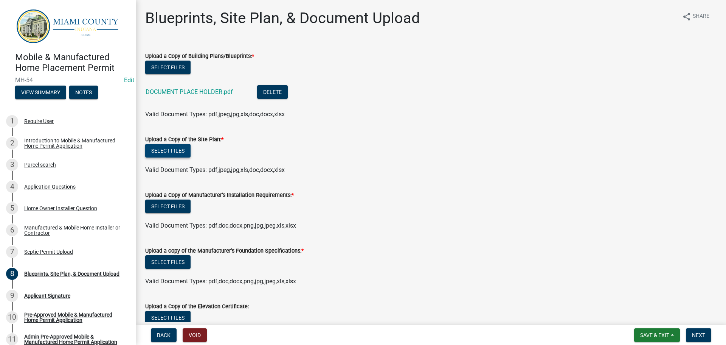
click at [166, 157] on button "Select files" at bounding box center [167, 151] width 45 height 14
click at [56, 99] on button "View Summary" at bounding box center [40, 92] width 51 height 14
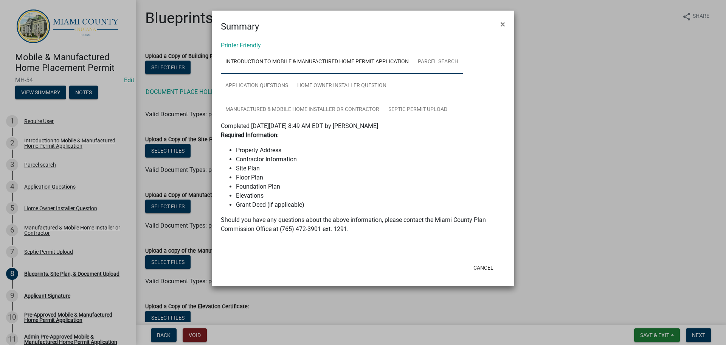
click at [463, 70] on link "Parcel search" at bounding box center [438, 62] width 50 height 24
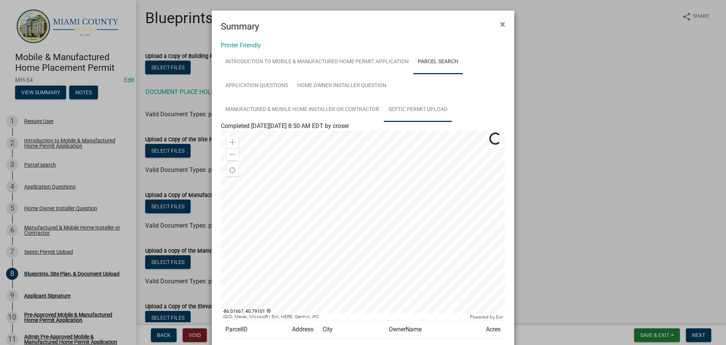
scroll to position [76, 0]
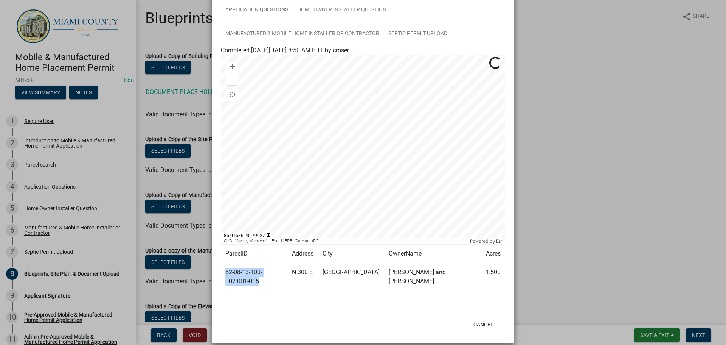
drag, startPoint x: 304, startPoint y: 289, endPoint x: 222, endPoint y: 296, distance: 83.1
click at [222, 290] on td "52-08-13-100-002.001-015" at bounding box center [254, 277] width 67 height 28
copy td "52-08-13-100-002.001-015"
click at [472, 331] on button "Cancel" at bounding box center [483, 324] width 32 height 14
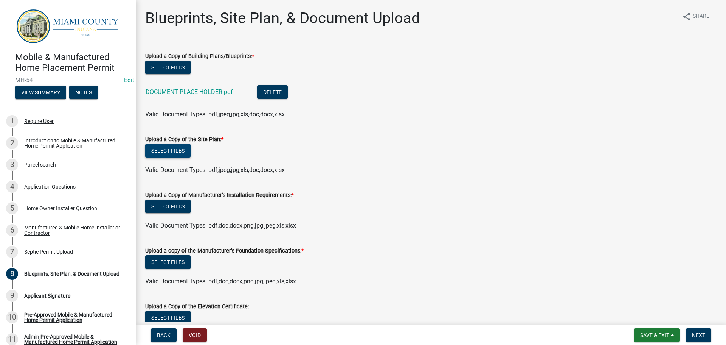
click at [173, 157] on button "Select files" at bounding box center [167, 151] width 45 height 14
click at [171, 157] on button "Select files" at bounding box center [167, 151] width 45 height 14
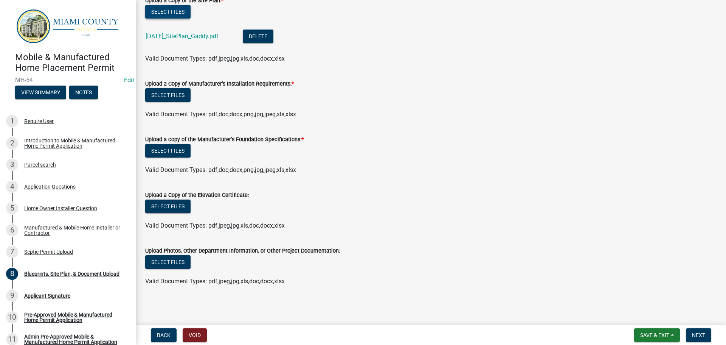
scroll to position [0, 0]
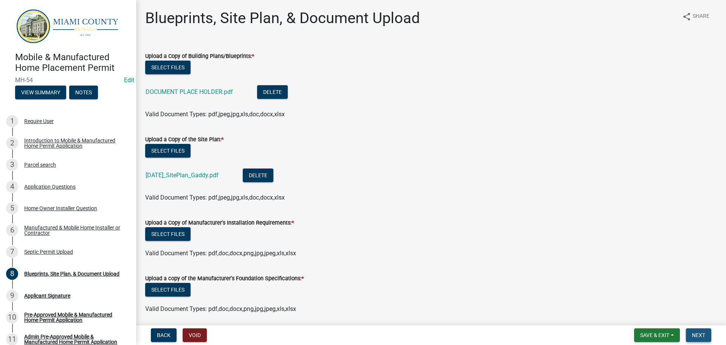
click at [692, 334] on span "Next" at bounding box center [698, 335] width 13 height 6
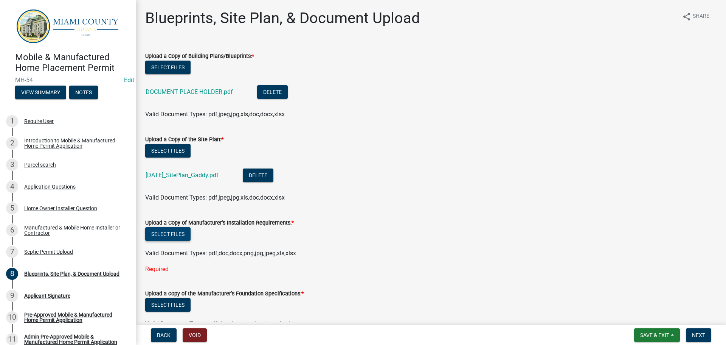
click at [177, 241] on button "Select files" at bounding box center [167, 234] width 45 height 14
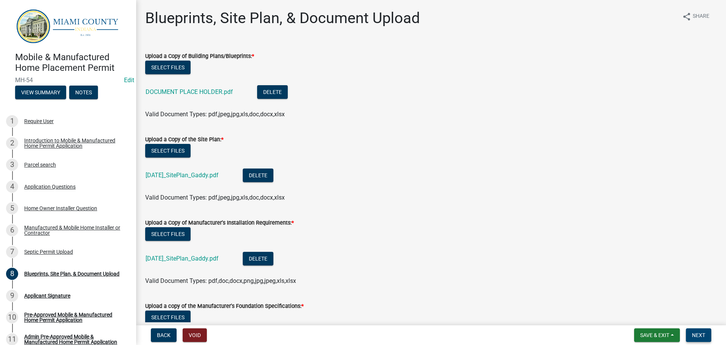
drag, startPoint x: 691, startPoint y: 329, endPoint x: 685, endPoint y: 327, distance: 6.3
click at [691, 329] on button "Next" at bounding box center [698, 335] width 25 height 14
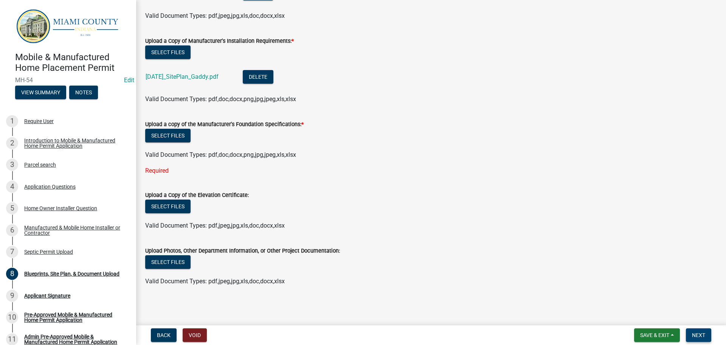
scroll to position [204, 0]
click at [187, 142] on button "Select files" at bounding box center [167, 136] width 45 height 14
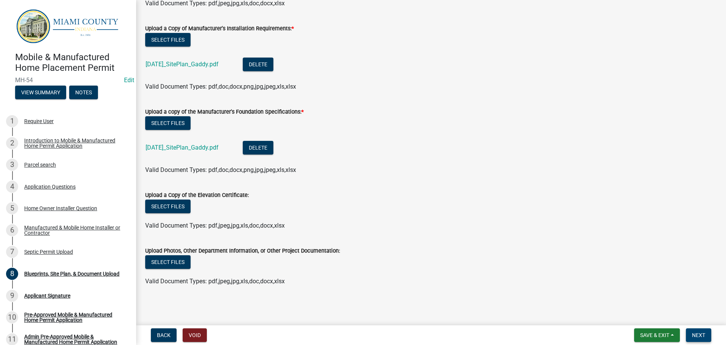
click at [698, 332] on span "Next" at bounding box center [698, 335] width 13 height 6
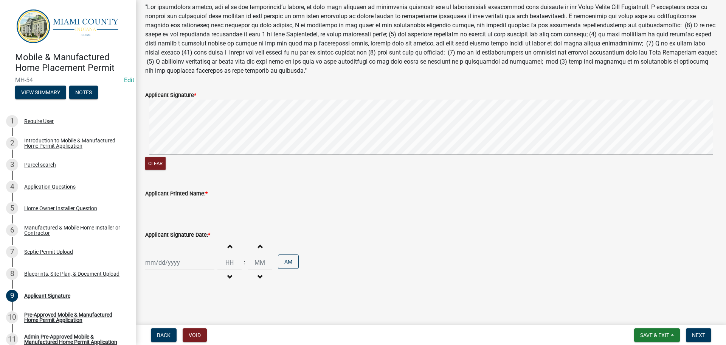
scroll to position [121, 0]
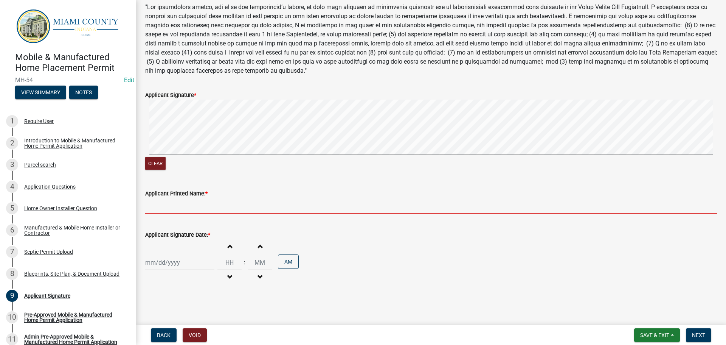
click at [164, 198] on input "Applicant Printed Name: *" at bounding box center [431, 206] width 572 height 16
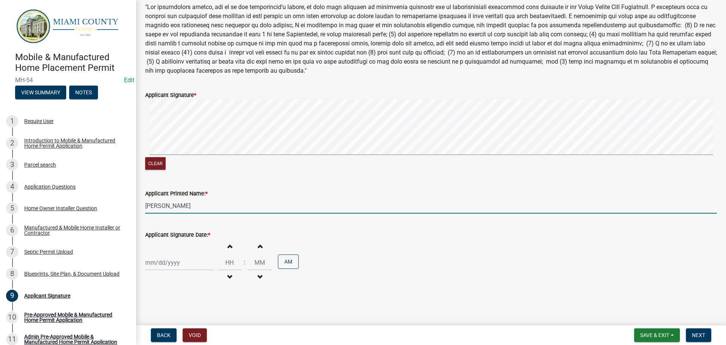
type input "[PERSON_NAME]"
click at [171, 257] on div at bounding box center [179, 263] width 69 height 16
select select "8"
select select "2025"
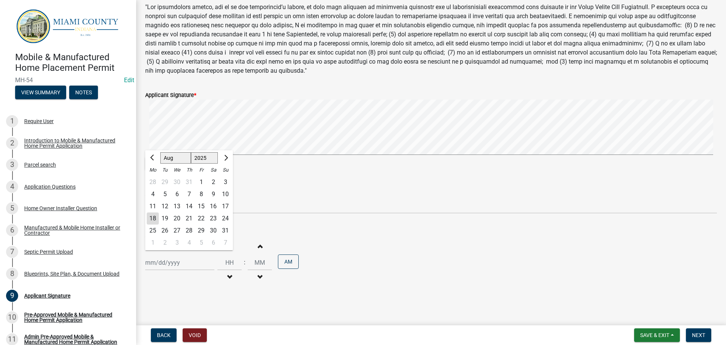
click at [156, 212] on div "18" at bounding box center [153, 218] width 12 height 12
type input "[DATE]"
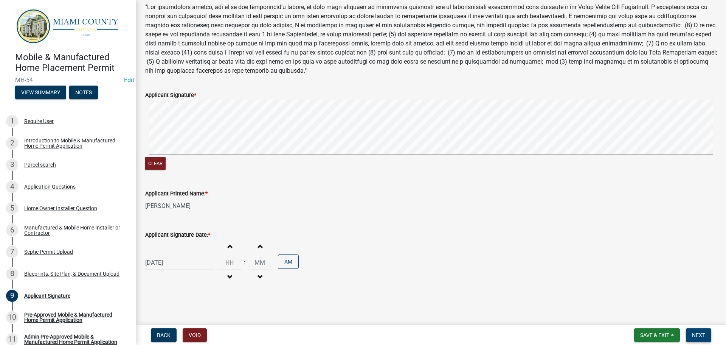
click at [701, 328] on button "Next" at bounding box center [698, 335] width 25 height 14
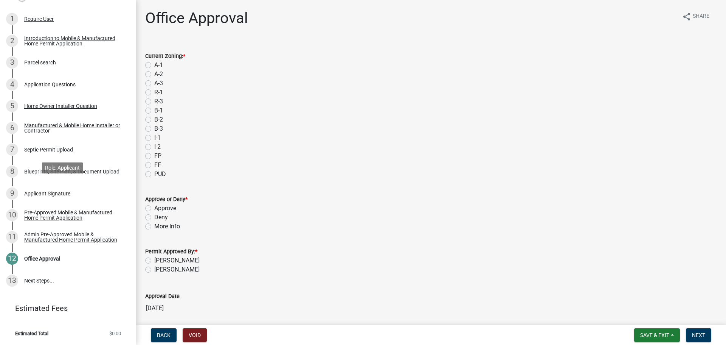
scroll to position [168, 0]
click at [154, 70] on label "A-1" at bounding box center [158, 65] width 9 height 9
click at [154, 65] on input "A-1" at bounding box center [156, 63] width 5 height 5
radio input "true"
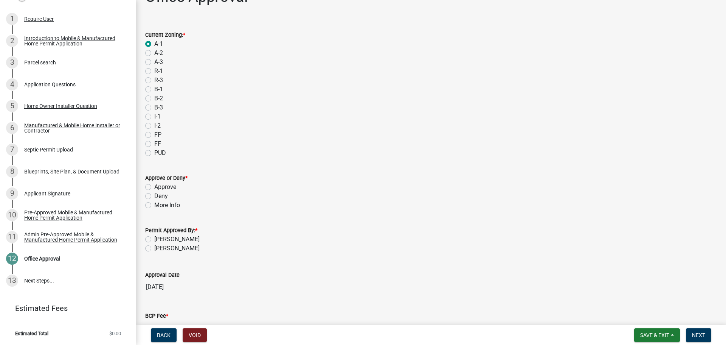
scroll to position [38, 0]
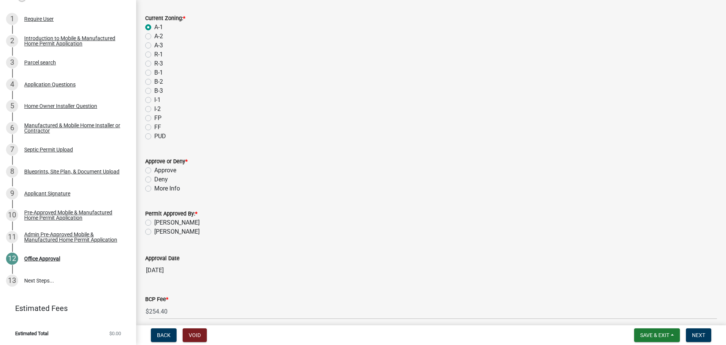
click at [154, 175] on label "Approve" at bounding box center [165, 170] width 22 height 9
click at [154, 171] on input "Approve" at bounding box center [156, 168] width 5 height 5
radio input "true"
click at [154, 236] on label "[PERSON_NAME]" at bounding box center [176, 231] width 45 height 9
click at [154, 232] on input "[PERSON_NAME]" at bounding box center [156, 229] width 5 height 5
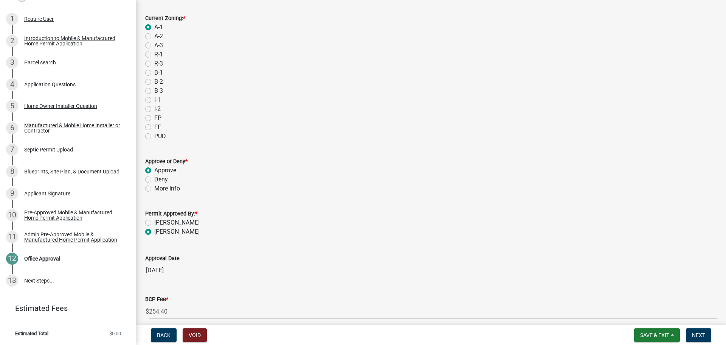
radio input "true"
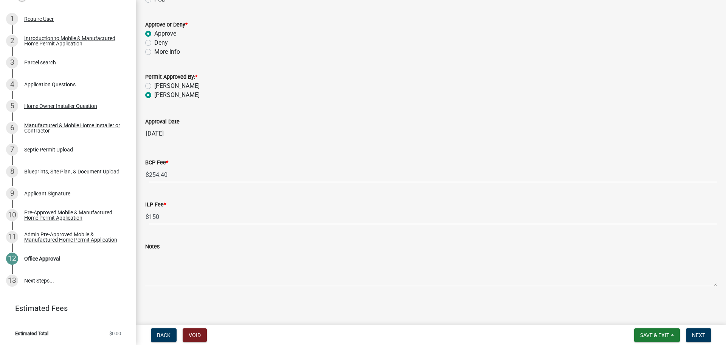
scroll to position [227, 0]
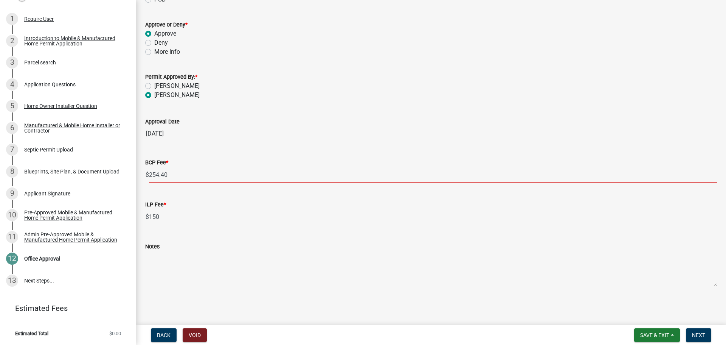
drag, startPoint x: 216, startPoint y: 165, endPoint x: 162, endPoint y: 171, distance: 54.4
click at [162, 171] on input "254.40" at bounding box center [433, 175] width 568 height 16
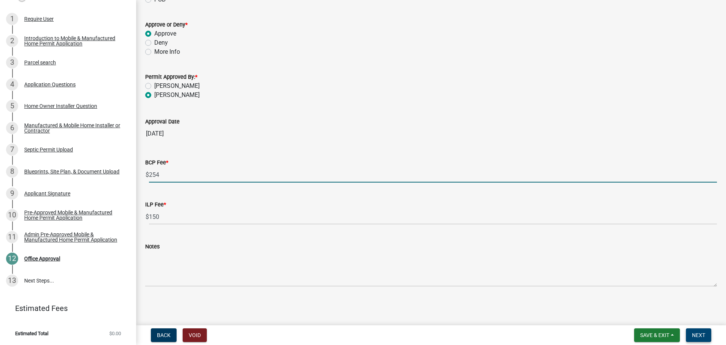
type input "254"
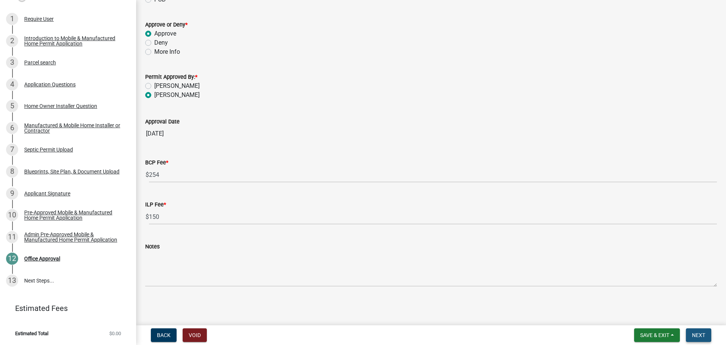
click at [697, 332] on span "Next" at bounding box center [698, 335] width 13 height 6
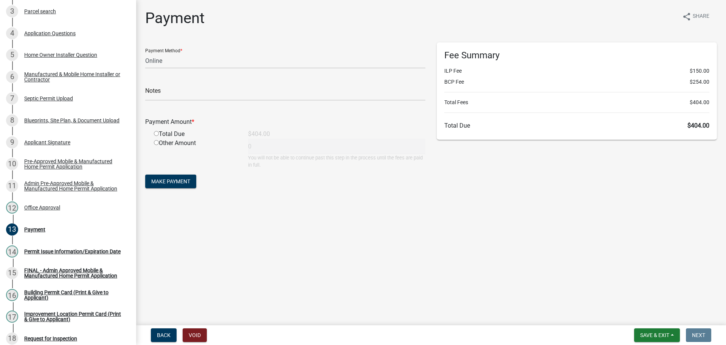
scroll to position [320, 0]
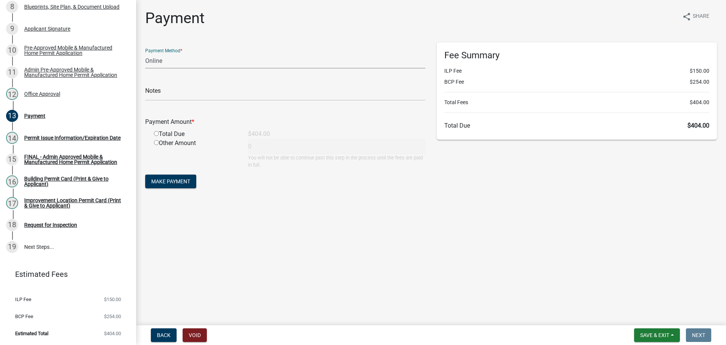
click at [177, 68] on select "Credit Card POS Check Cash Online" at bounding box center [285, 61] width 280 height 16
click at [172, 82] on form "Payment Method * Credit Card POS Check Cash Online Notes Payment Amount * Total…" at bounding box center [285, 115] width 280 height 147
click at [176, 68] on select "Credit Card POS Check Cash Online" at bounding box center [285, 61] width 280 height 16
select select "1: 0"
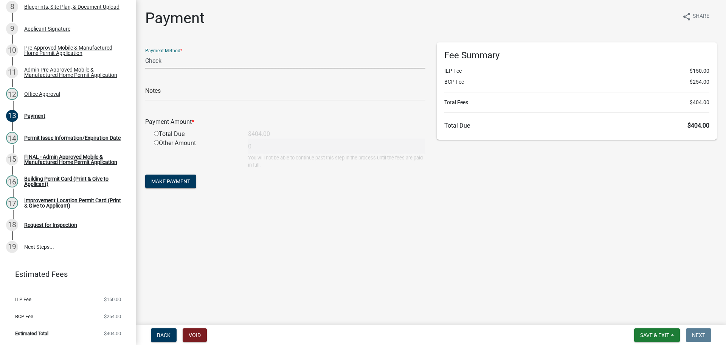
click at [146, 59] on select "Credit Card POS Check Cash Online" at bounding box center [285, 61] width 280 height 16
click at [158, 136] on input "radio" at bounding box center [156, 133] width 5 height 5
radio input "true"
type input "404"
click at [170, 101] on input "text" at bounding box center [285, 93] width 280 height 16
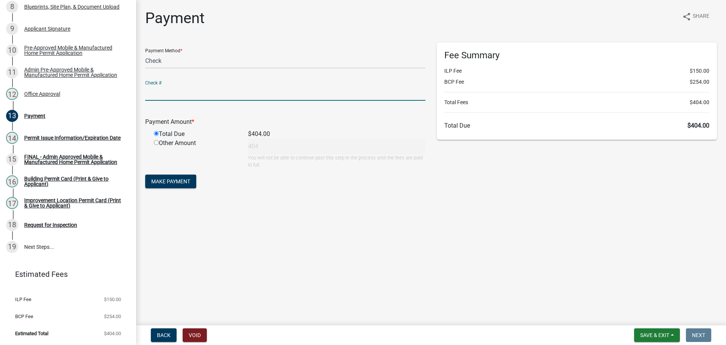
click at [175, 101] on input "text" at bounding box center [285, 93] width 280 height 16
click at [181, 68] on select "Credit Card POS Check Cash Online" at bounding box center [285, 61] width 280 height 16
click at [278, 158] on div "Other Amount 404 You will not be able to continue past this step in the process…" at bounding box center [289, 153] width 283 height 30
click at [317, 190] on form "Payment Method * Credit Card POS Check Cash Online Check # Payment Amount * Tot…" at bounding box center [285, 115] width 280 height 147
click at [259, 168] on div "Other Amount 404 You will not be able to continue past this step in the process…" at bounding box center [289, 153] width 283 height 30
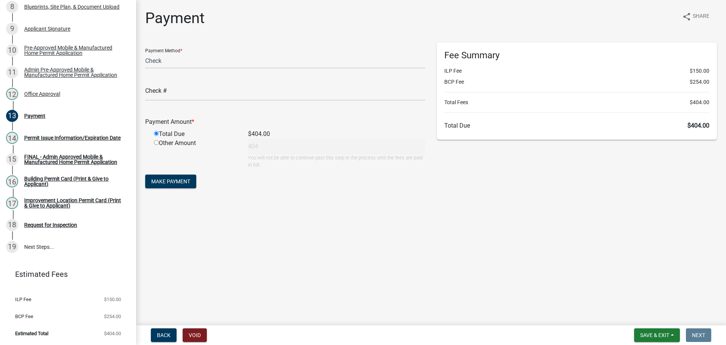
click at [263, 258] on main "Payment share Share Payment Method * Credit Card POS Check Cash Online Check # …" at bounding box center [431, 161] width 590 height 322
click at [168, 114] on form "Payment Method * Credit Card POS Check Cash Online Check # Payment Amount * Tot…" at bounding box center [285, 115] width 280 height 147
click at [175, 101] on input "text" at bounding box center [285, 93] width 280 height 16
click at [178, 101] on input "text" at bounding box center [285, 93] width 280 height 16
click at [278, 203] on div "Payment share Share Payment Method * Credit Card POS Check Cash Online Check # …" at bounding box center [431, 106] width 583 height 194
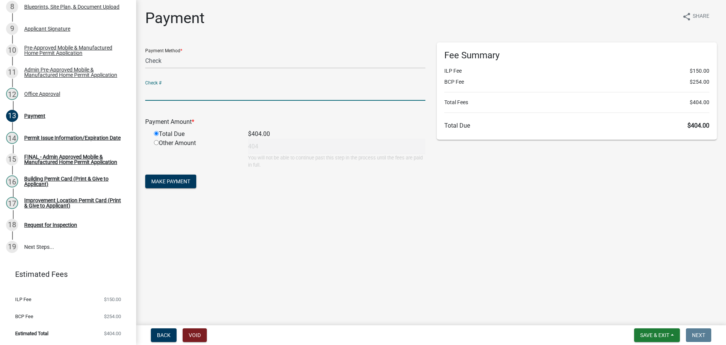
click at [182, 101] on input "text" at bounding box center [285, 93] width 280 height 16
click at [272, 197] on div "Payment Method * Credit Card POS Check Cash Online Check # Payment Amount * Tot…" at bounding box center [286, 119] width 292 height 154
click at [168, 101] on input "text" at bounding box center [285, 93] width 280 height 16
click at [244, 138] on div "$404.00" at bounding box center [336, 133] width 189 height 9
click at [254, 126] on div "Payment Amount *" at bounding box center [286, 121] width 292 height 9
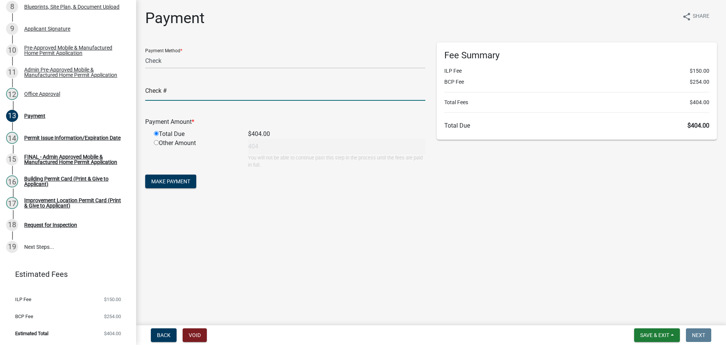
click at [185, 101] on input "text" at bounding box center [285, 93] width 280 height 16
click at [185, 57] on div "Payment Method * Credit Card POS Check Cash Online" at bounding box center [285, 55] width 280 height 26
click at [180, 67] on select "Credit Card POS Check Cash Online" at bounding box center [285, 61] width 280 height 16
click at [177, 101] on input "text" at bounding box center [285, 93] width 280 height 16
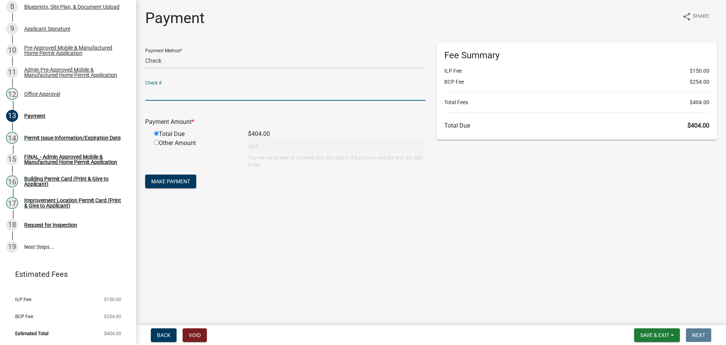
click at [163, 101] on input "text" at bounding box center [285, 93] width 280 height 16
drag, startPoint x: 167, startPoint y: 105, endPoint x: 171, endPoint y: 107, distance: 4.9
click at [167, 101] on input "text" at bounding box center [285, 93] width 280 height 16
type input "1492"
click at [179, 184] on span "Make Payment" at bounding box center [170, 181] width 39 height 6
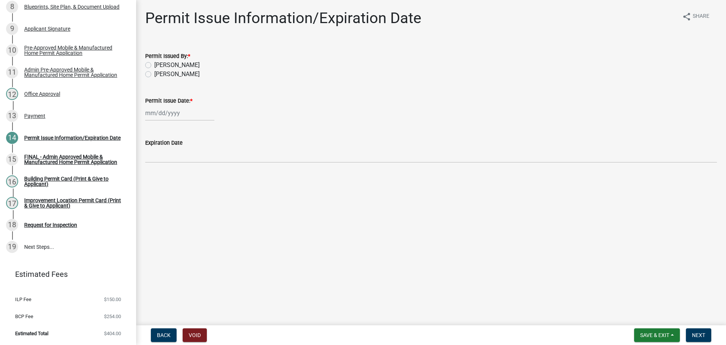
click at [185, 79] on label "[PERSON_NAME]" at bounding box center [176, 74] width 45 height 9
click at [159, 74] on input "[PERSON_NAME]" at bounding box center [156, 72] width 5 height 5
radio input "true"
click at [161, 121] on div at bounding box center [179, 113] width 69 height 16
select select "8"
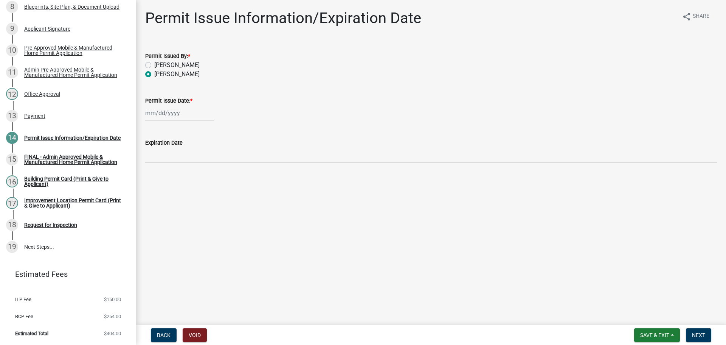
select select "2025"
click at [156, 200] on div "18" at bounding box center [153, 194] width 12 height 12
type input "[DATE]"
click at [698, 329] on button "Next" at bounding box center [698, 335] width 25 height 14
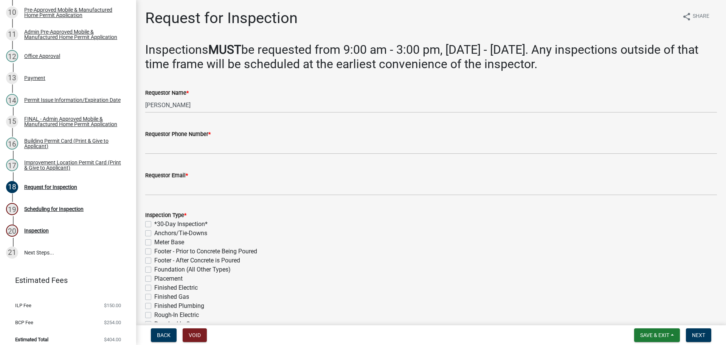
scroll to position [369, 0]
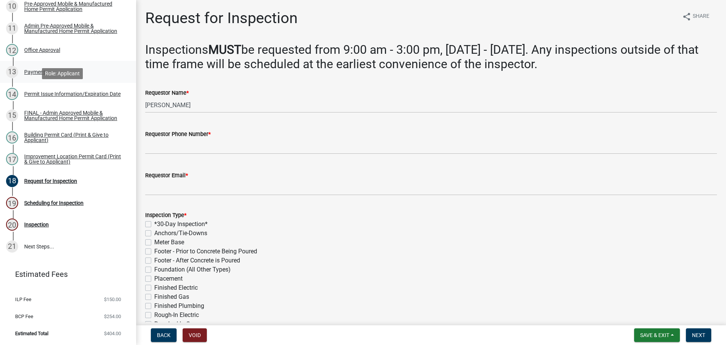
click at [53, 78] on div "13 Payment" at bounding box center [65, 72] width 118 height 12
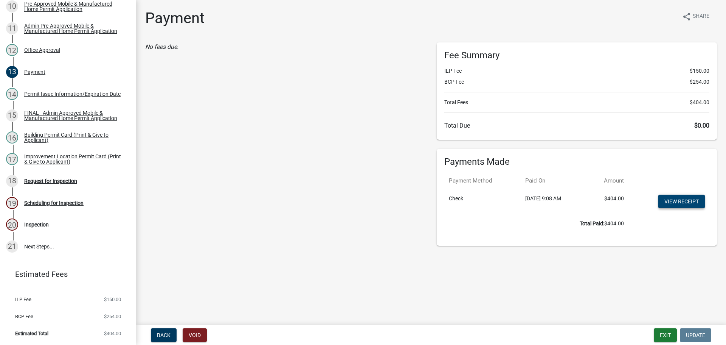
click at [670, 208] on link "View receipt" at bounding box center [681, 201] width 47 height 14
click at [49, 121] on div "FINAL - Admin Approved Mobile & Manufactured Home Permit Application" at bounding box center [74, 115] width 100 height 11
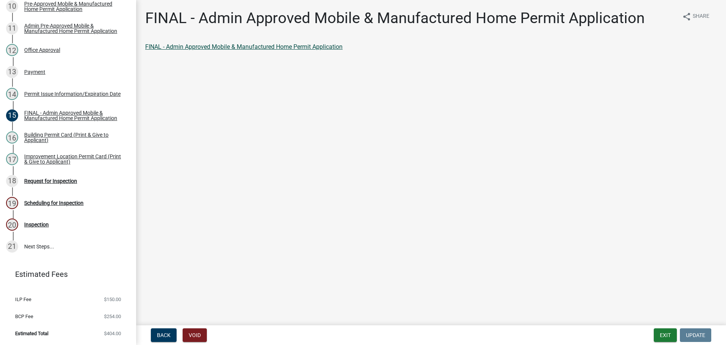
click at [224, 50] on link "FINAL - Admin Approved Mobile & Manufactured Home Permit Application" at bounding box center [243, 46] width 197 height 7
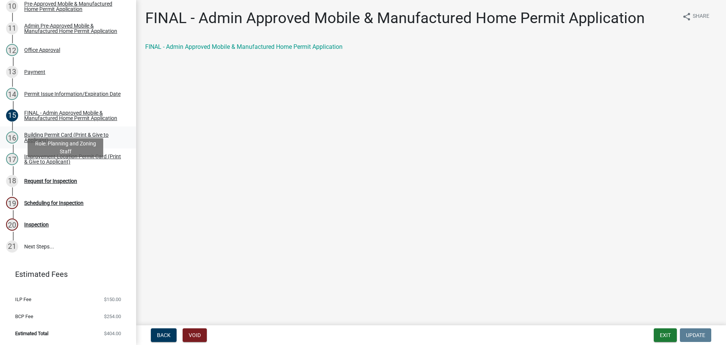
click at [71, 143] on div "Building Permit Card (Print & Give to Applicant)" at bounding box center [74, 137] width 100 height 11
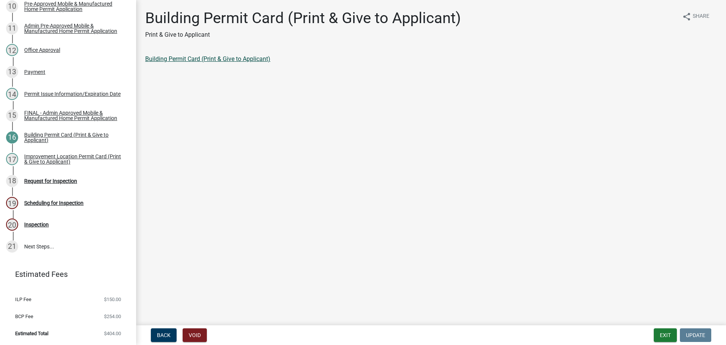
click at [224, 62] on link "Building Permit Card (Print & Give to Applicant)" at bounding box center [207, 58] width 125 height 7
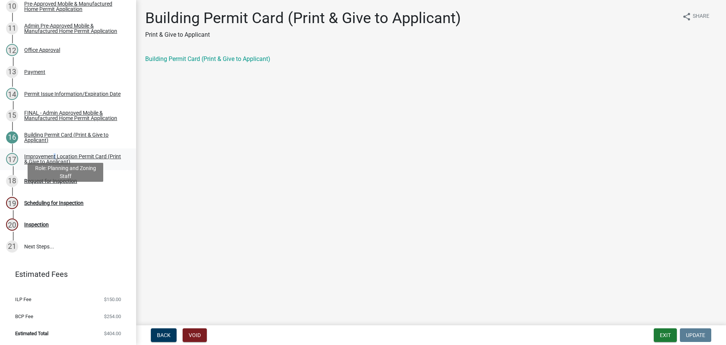
click at [58, 164] on div "Improvement Location Permit Card (Print & Give to Applicant)" at bounding box center [74, 159] width 100 height 11
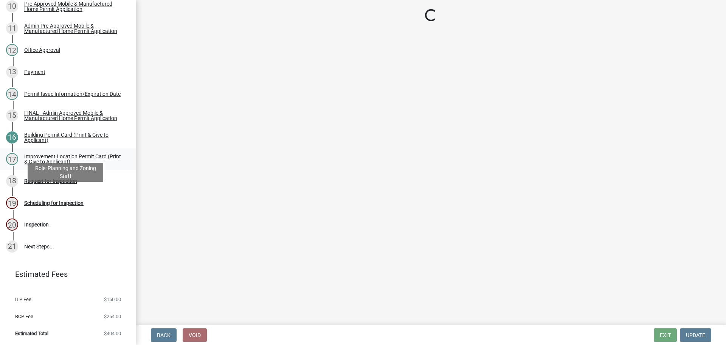
click at [86, 164] on div "Improvement Location Permit Card (Print & Give to Applicant)" at bounding box center [74, 159] width 100 height 11
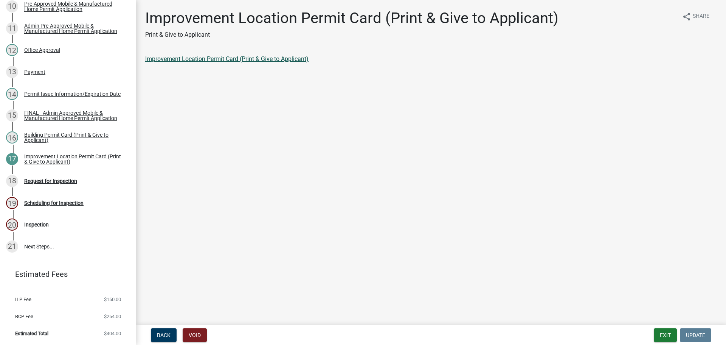
click at [253, 62] on link "Improvement Location Permit Card (Print & Give to Applicant)" at bounding box center [226, 58] width 163 height 7
click at [659, 337] on button "Exit" at bounding box center [665, 335] width 23 height 14
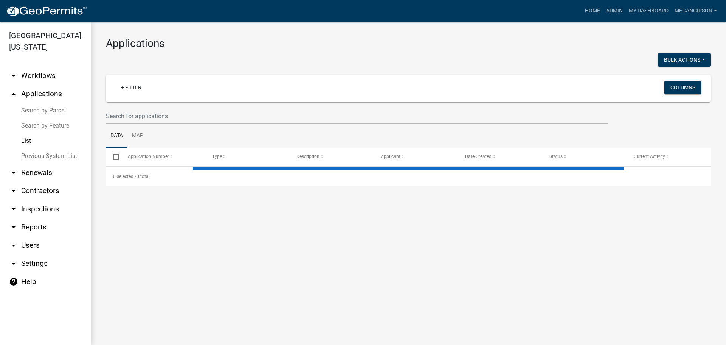
select select "3: 100"
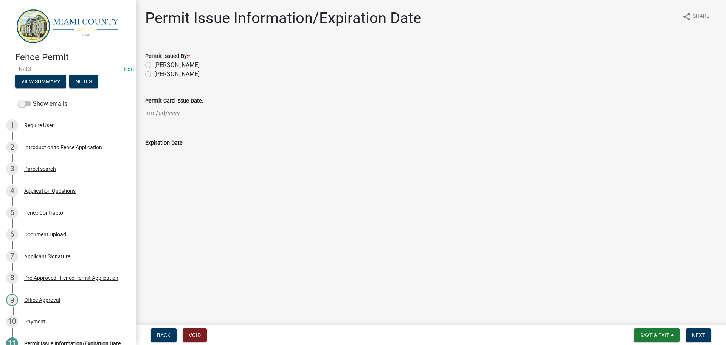
click at [181, 79] on label "[PERSON_NAME]" at bounding box center [176, 74] width 45 height 9
click at [159, 74] on input "[PERSON_NAME]" at bounding box center [156, 72] width 5 height 5
radio input "true"
click at [174, 121] on div at bounding box center [179, 113] width 69 height 16
select select "8"
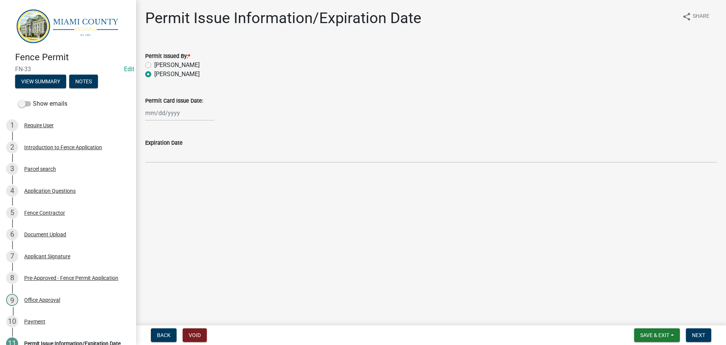
select select "2025"
click at [154, 200] on div "18" at bounding box center [153, 194] width 12 height 12
type input "[DATE]"
click at [711, 340] on form "Save & Exit Save Save & Exit Next" at bounding box center [672, 335] width 83 height 14
click at [707, 332] on button "Next" at bounding box center [698, 335] width 25 height 14
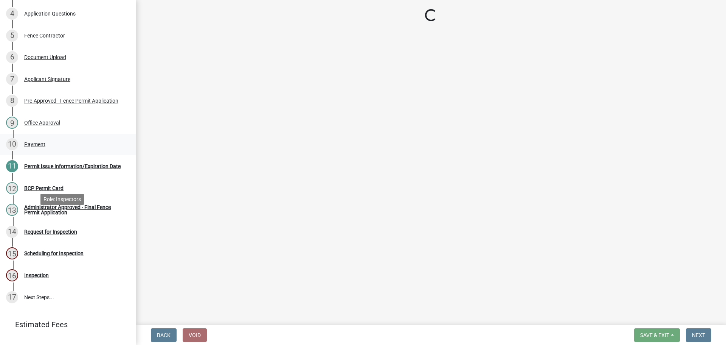
scroll to position [272, 0]
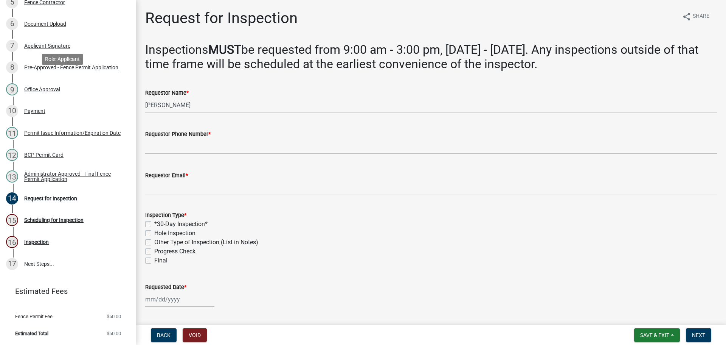
click at [45, 108] on div "Payment" at bounding box center [34, 110] width 21 height 5
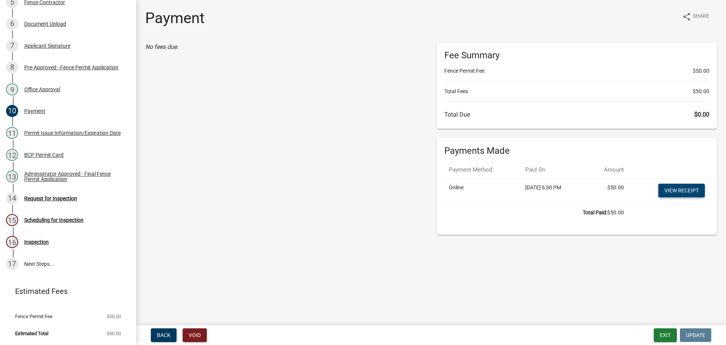
click at [658, 197] on link "View receipt" at bounding box center [681, 190] width 47 height 14
click at [55, 152] on div "BCP Permit Card" at bounding box center [43, 154] width 39 height 5
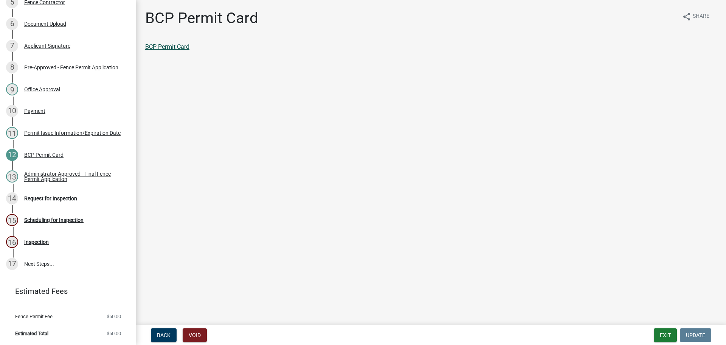
click at [172, 50] on link "BCP Permit Card" at bounding box center [167, 46] width 44 height 7
click at [71, 171] on div "Administrator Approved - Final Fence Permit Application" at bounding box center [74, 176] width 100 height 11
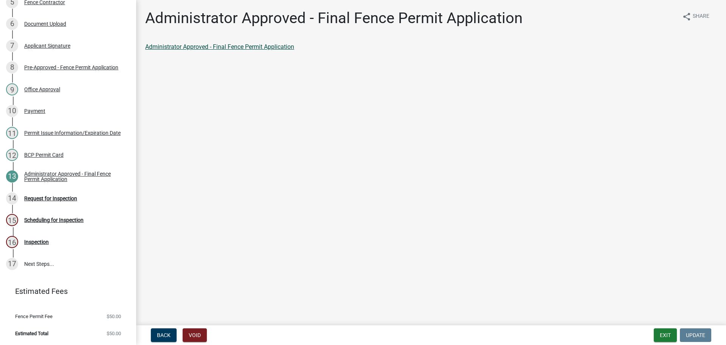
click at [234, 50] on link "Administrator Approved - Final Fence Permit Application" at bounding box center [219, 46] width 149 height 7
click at [72, 196] on div "Request for Inspection" at bounding box center [50, 198] width 53 height 5
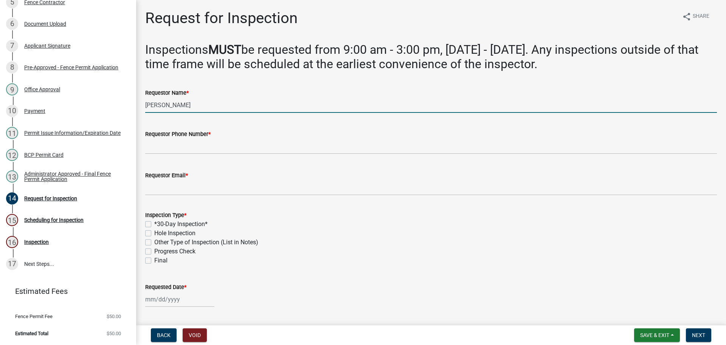
click at [205, 113] on input "[PERSON_NAME]" at bounding box center [431, 105] width 572 height 16
type input "Brian Price"
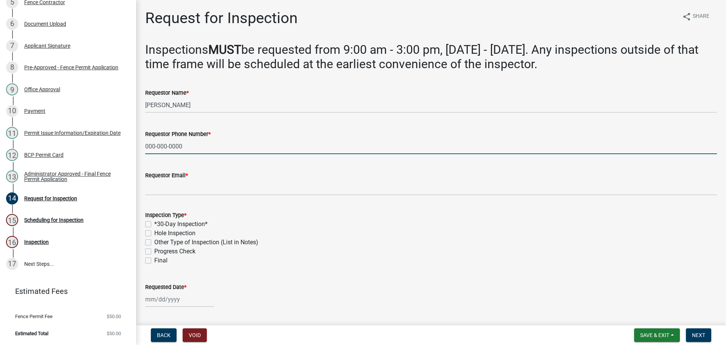
type input "000-000-0000"
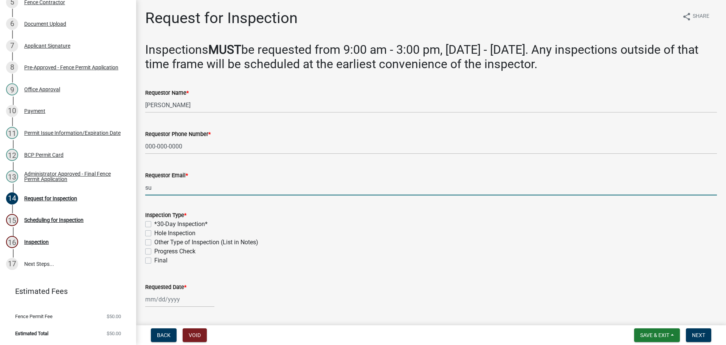
type input "s"
type input "user@user.com"
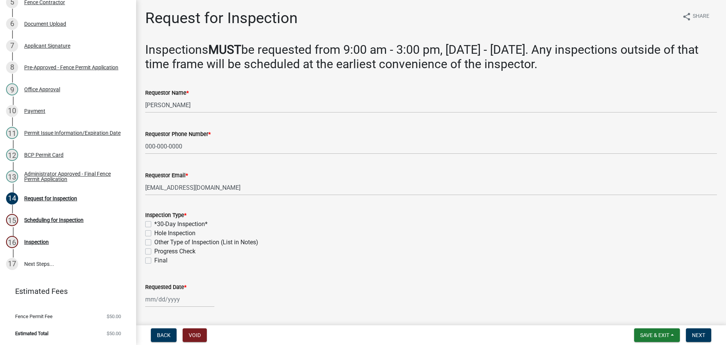
click at [154, 228] on label "*30-Day Inspection*" at bounding box center [180, 223] width 53 height 9
click at [154, 224] on input "*30-Day Inspection*" at bounding box center [156, 221] width 5 height 5
checkbox input "true"
checkbox input "false"
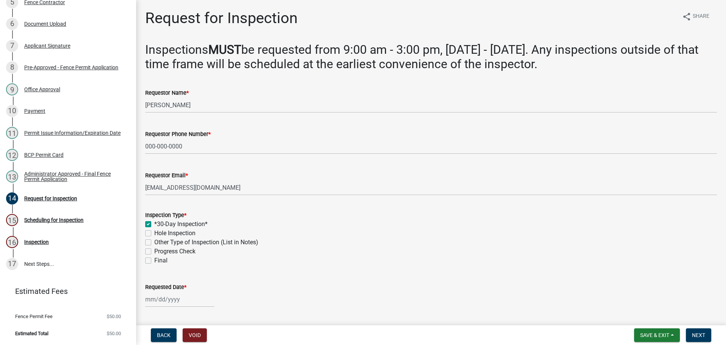
checkbox input "false"
click at [149, 237] on div "Hole Inspection" at bounding box center [431, 232] width 572 height 9
click at [154, 237] on label "Hole Inspection" at bounding box center [174, 232] width 41 height 9
click at [154, 233] on input "Hole Inspection" at bounding box center [156, 230] width 5 height 5
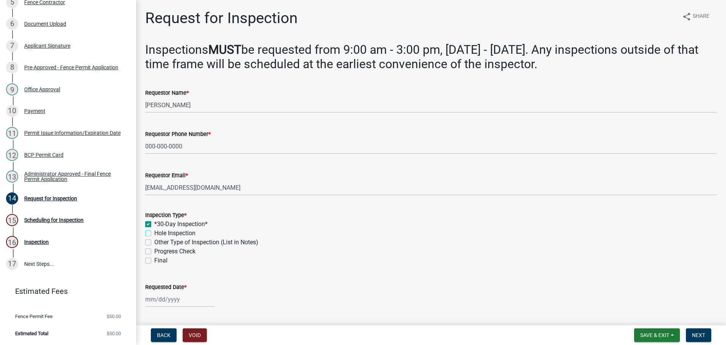
checkbox input "true"
checkbox input "false"
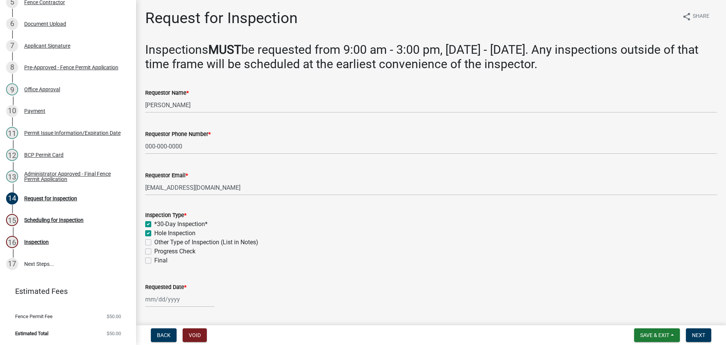
checkbox input "false"
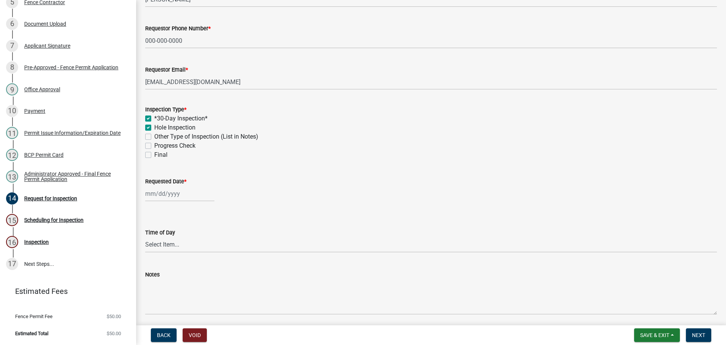
scroll to position [113, 0]
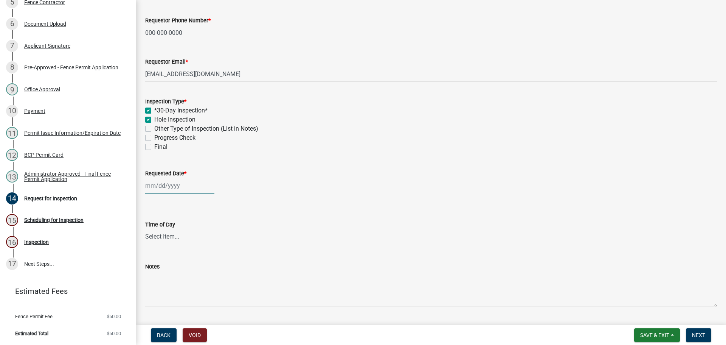
click at [181, 193] on div at bounding box center [179, 186] width 69 height 16
select select "8"
select select "2025"
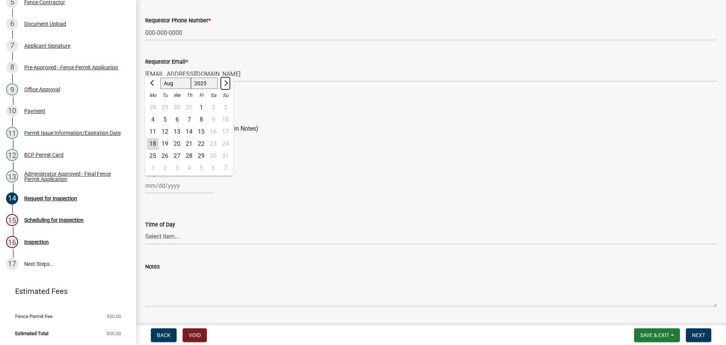
click at [230, 89] on button "Next month" at bounding box center [225, 83] width 9 height 12
select select "9"
click at [195, 138] on div "18" at bounding box center [189, 132] width 12 height 12
type input "09/18/2025"
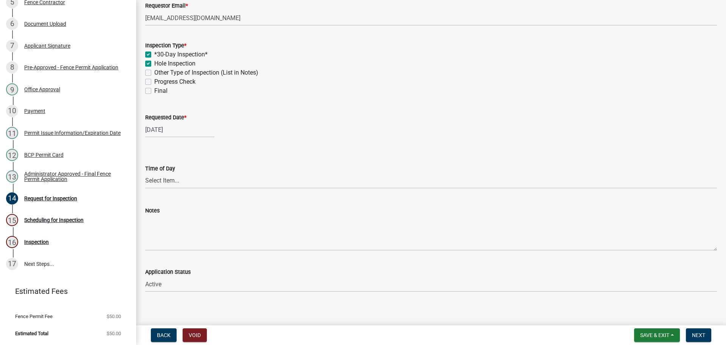
scroll to position [227, 0]
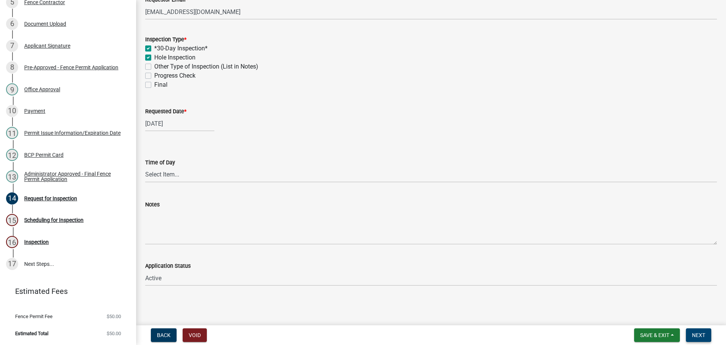
click at [693, 332] on span "Next" at bounding box center [698, 335] width 13 height 6
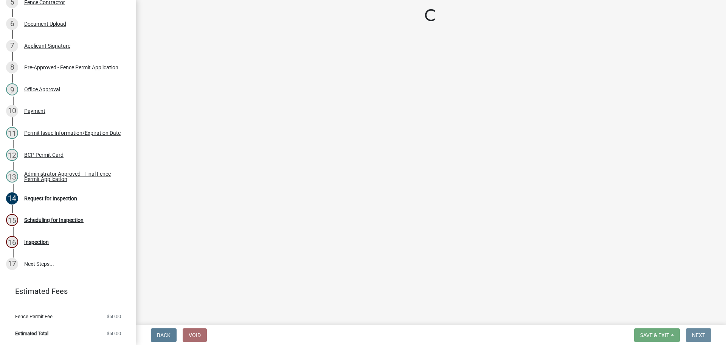
scroll to position [0, 0]
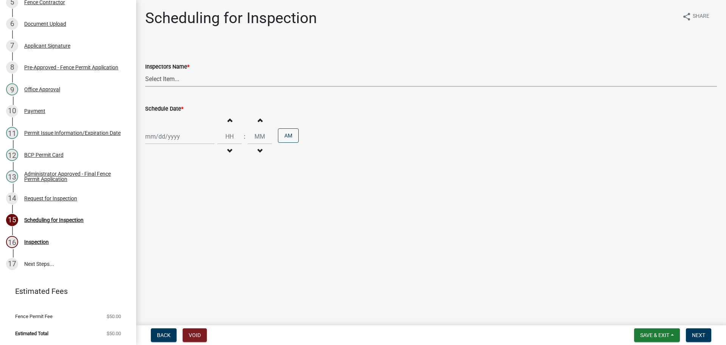
click at [202, 87] on select "Select Item... bmthomas (Brooklyn Thomas) croser (Corey) megangipson (Megan Gip…" at bounding box center [431, 79] width 572 height 16
select select "25b75ae6-03c7-4280-9b34-fcf63005d5e5"
click at [146, 80] on select "Select Item... bmthomas (Brooklyn Thomas) croser (Corey) megangipson (Megan Gip…" at bounding box center [431, 79] width 572 height 16
select select "8"
select select "2025"
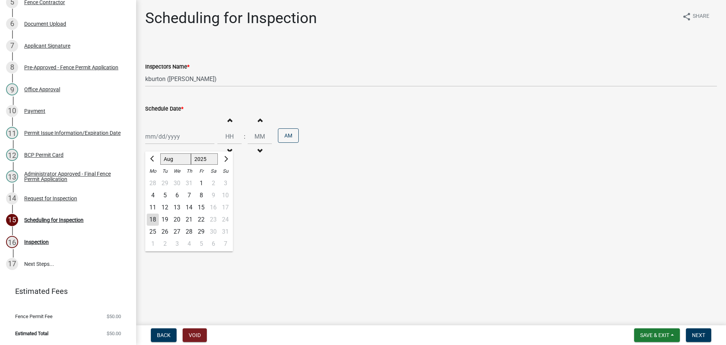
click at [170, 144] on div "Jan Feb Mar Apr May Jun Jul Aug Sep Oct Nov Dec 1525 1526 1527 1528 1529 1530 1…" at bounding box center [179, 137] width 69 height 16
click at [228, 161] on span "Next month" at bounding box center [225, 159] width 6 height 6
select select "9"
click at [195, 213] on div "18" at bounding box center [189, 207] width 12 height 12
type input "09/18/2025"
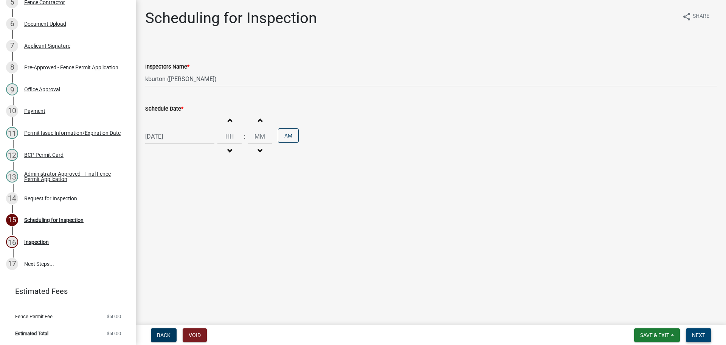
click at [700, 335] on span "Next" at bounding box center [698, 335] width 13 height 6
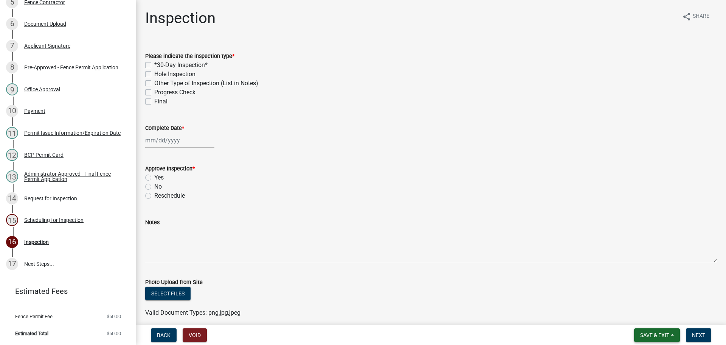
click at [646, 336] on span "Save & Exit" at bounding box center [654, 335] width 29 height 6
click at [633, 313] on button "Save & Exit" at bounding box center [649, 313] width 61 height 18
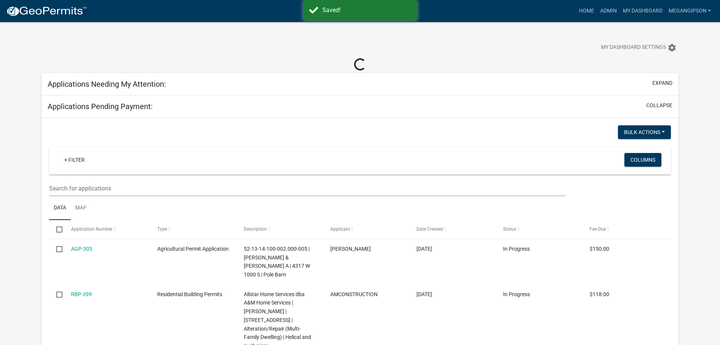
select select "3: 100"
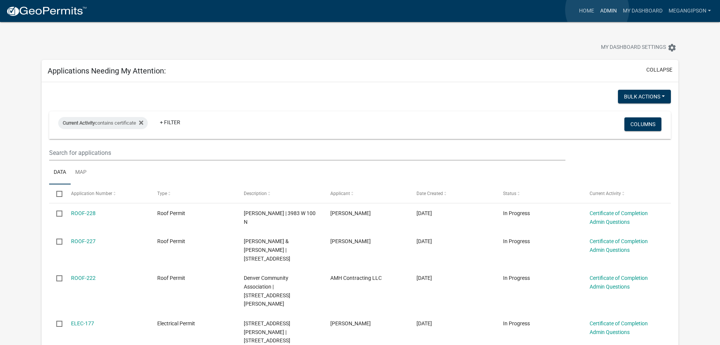
click at [597, 10] on link "Admin" at bounding box center [608, 11] width 23 height 14
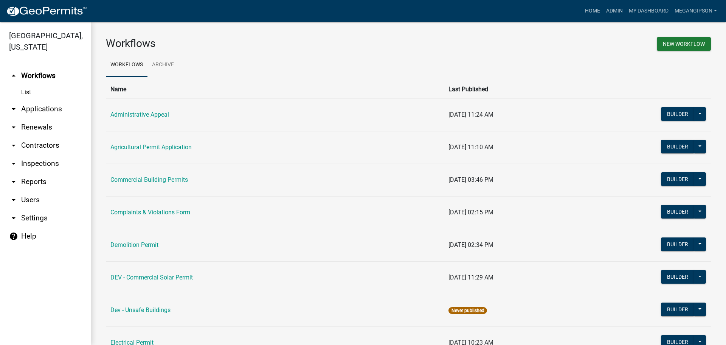
click at [40, 118] on link "arrow_drop_down Applications" at bounding box center [45, 109] width 91 height 18
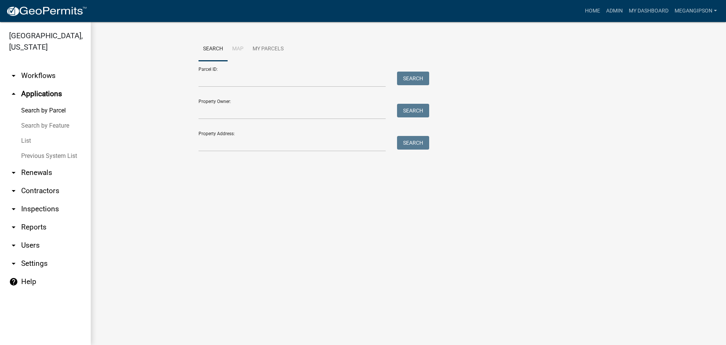
click at [41, 148] on link "List" at bounding box center [45, 140] width 91 height 15
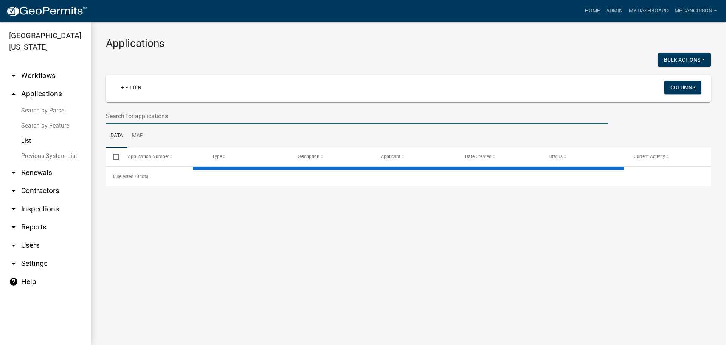
click at [146, 124] on input "text" at bounding box center [357, 116] width 502 height 16
select select "3: 100"
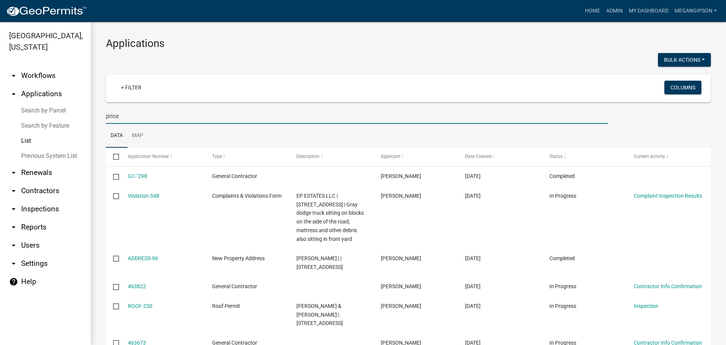
type input "price"
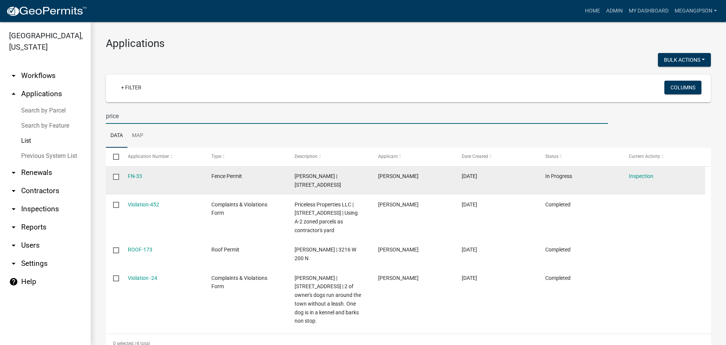
click at [126, 191] on datatable-body-cell "FN-33" at bounding box center [162, 180] width 84 height 28
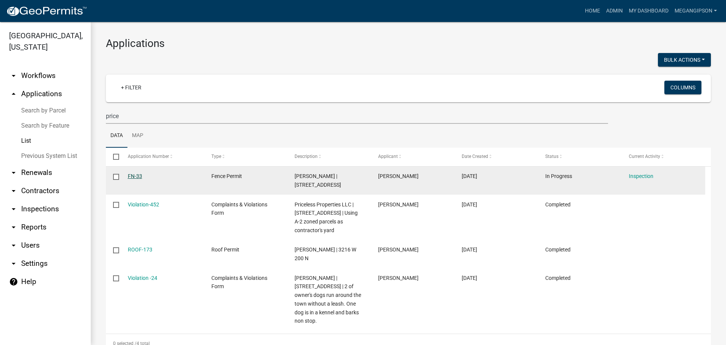
click at [133, 179] on link "FN-33" at bounding box center [135, 176] width 14 height 6
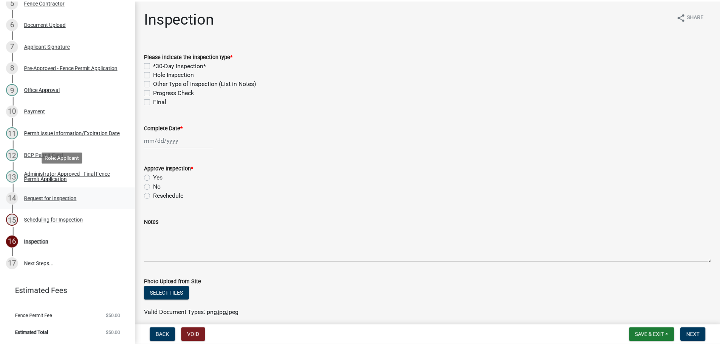
scroll to position [272, 0]
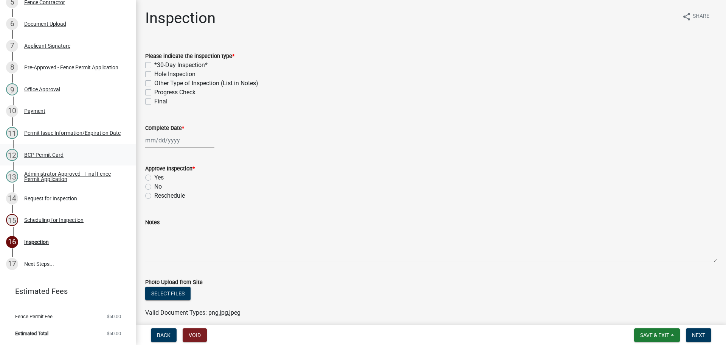
click at [62, 152] on div "BCP Permit Card" at bounding box center [43, 154] width 39 height 5
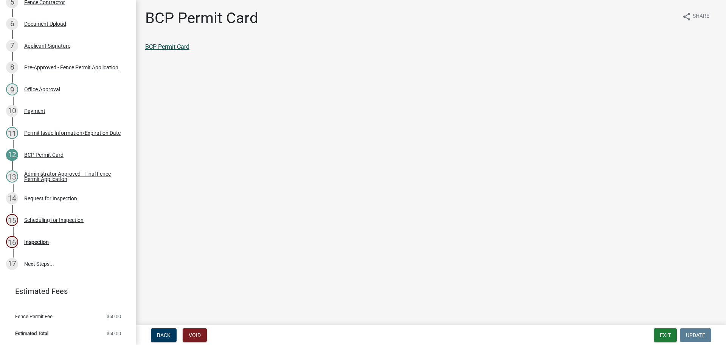
click at [173, 48] on link "BCP Permit Card" at bounding box center [167, 46] width 44 height 7
click at [660, 335] on button "Exit" at bounding box center [665, 335] width 23 height 14
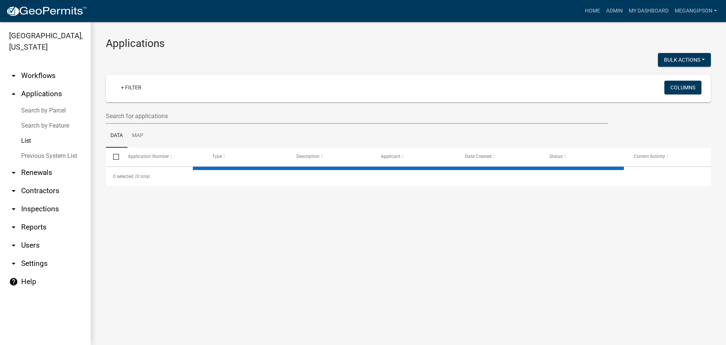
select select "3: 100"
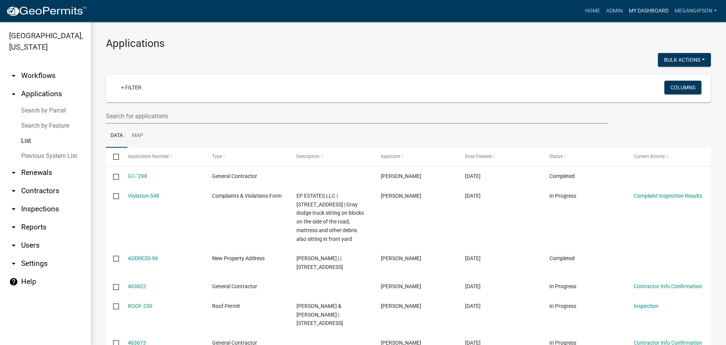
click at [637, 14] on link "My Dashboard" at bounding box center [649, 11] width 46 height 14
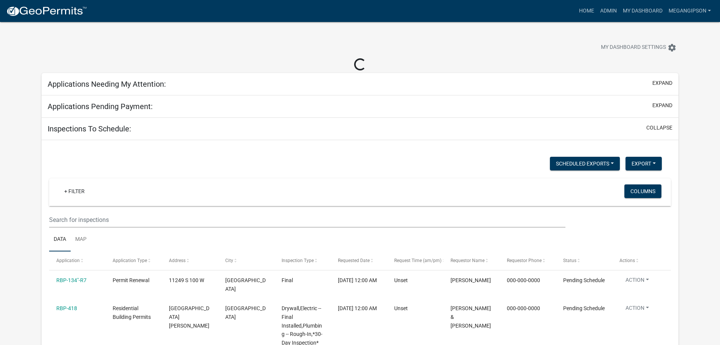
select select "3: 100"
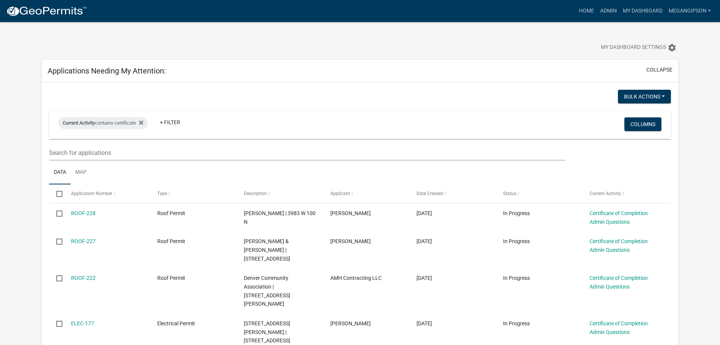
click at [504, 42] on div "My Dashboard Settings settings" at bounding box center [360, 39] width 649 height 35
click at [412, 55] on div at bounding box center [225, 48] width 378 height 17
click at [347, 25] on div "My Dashboard Settings settings" at bounding box center [360, 39] width 649 height 35
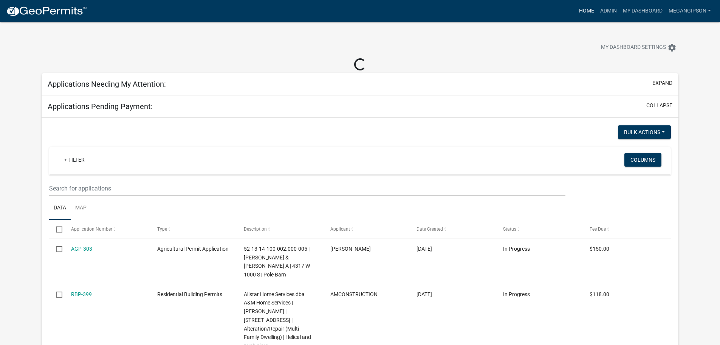
click at [576, 12] on link "Home" at bounding box center [586, 11] width 21 height 14
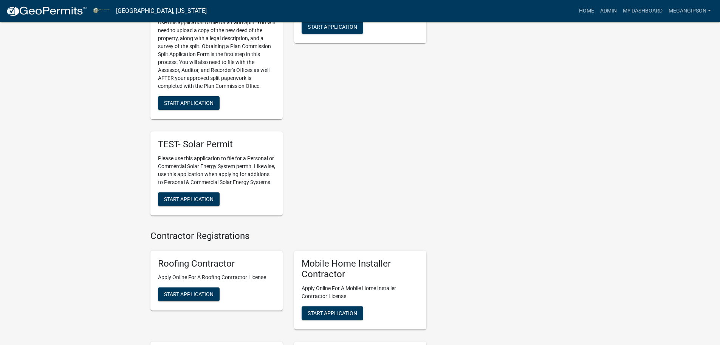
scroll to position [1286, 0]
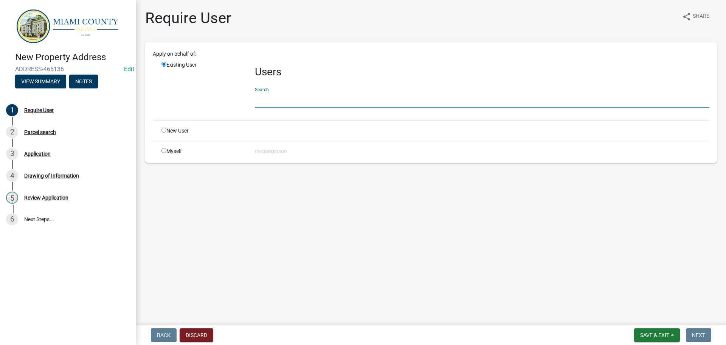
click at [283, 104] on input "text" at bounding box center [482, 100] width 455 height 16
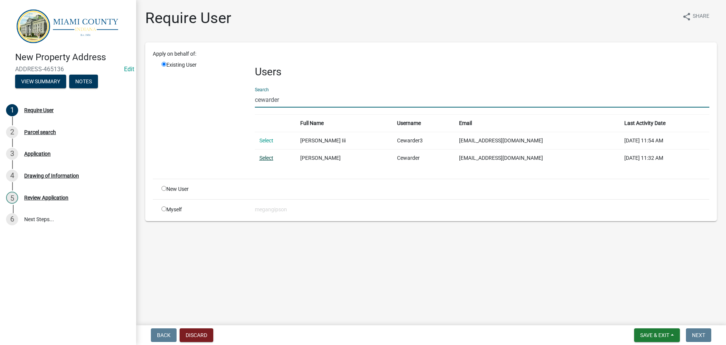
type input "cewarder"
click at [273, 161] on link "Select" at bounding box center [266, 158] width 14 height 6
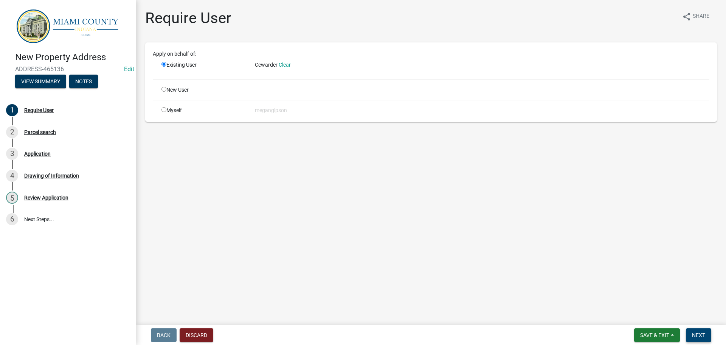
click at [695, 335] on span "Next" at bounding box center [698, 335] width 13 height 6
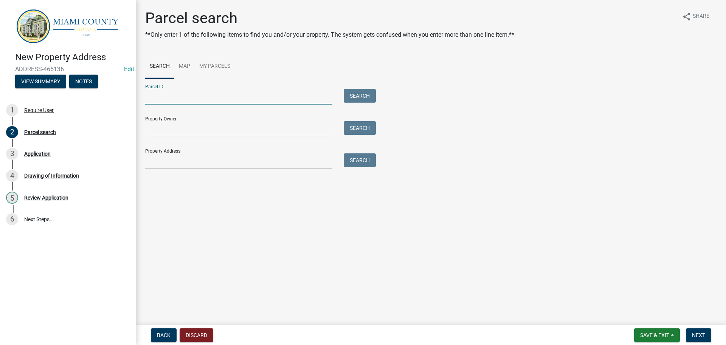
click at [200, 104] on input "Parcel ID:" at bounding box center [238, 97] width 187 height 16
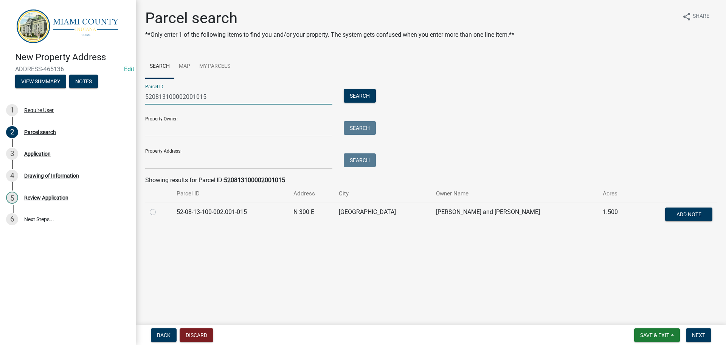
type input "520813100002001015"
drag, startPoint x: 155, startPoint y: 237, endPoint x: 326, endPoint y: 254, distance: 172.2
click at [159, 207] on label at bounding box center [159, 207] width 0 height 0
click at [159, 212] on input "radio" at bounding box center [161, 209] width 5 height 5
radio input "true"
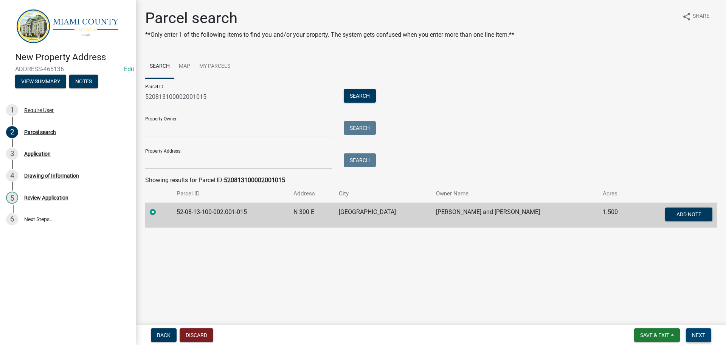
click at [701, 339] on button "Next" at bounding box center [698, 335] width 25 height 14
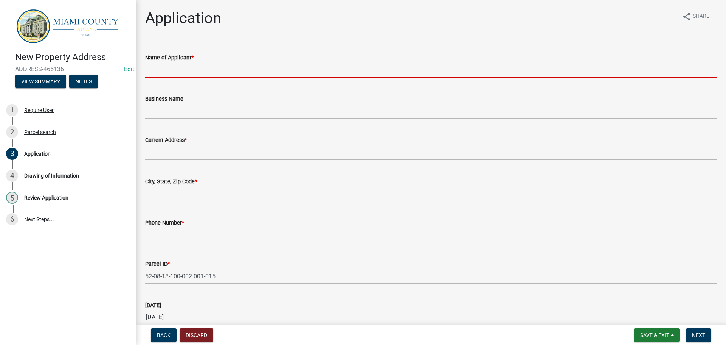
click at [199, 72] on input "Name of Applicant *" at bounding box center [431, 70] width 572 height 16
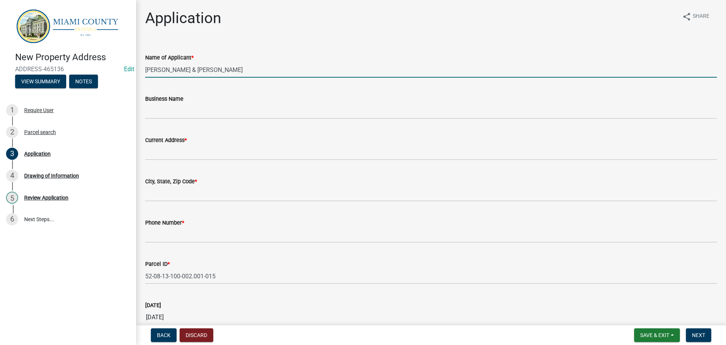
type input "[PERSON_NAME] & [PERSON_NAME]"
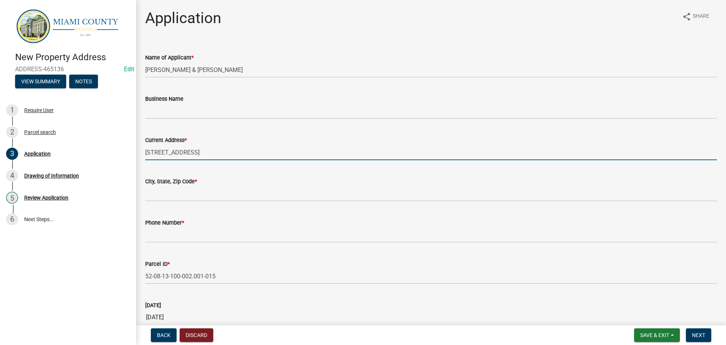
type input "[STREET_ADDRESS]"
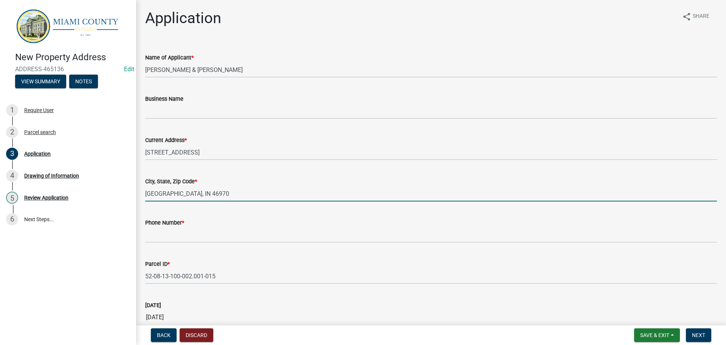
type input "[GEOGRAPHIC_DATA], IN 46970"
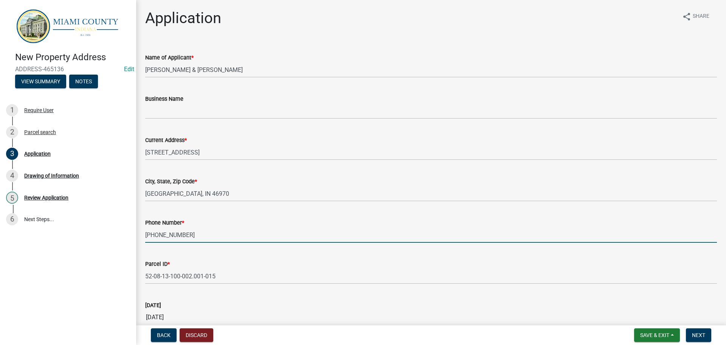
type input "[PHONE_NUMBER]"
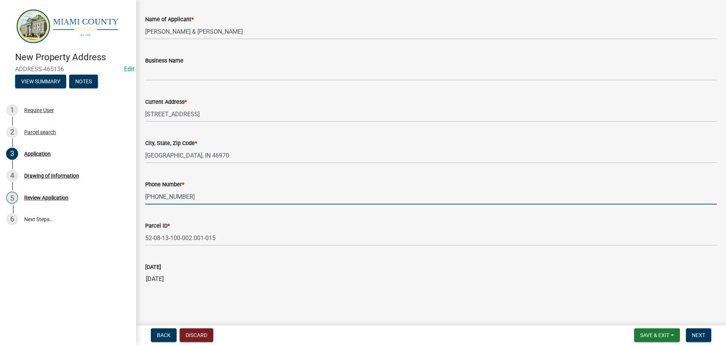
scroll to position [80, 0]
click at [700, 330] on button "Next" at bounding box center [698, 335] width 25 height 14
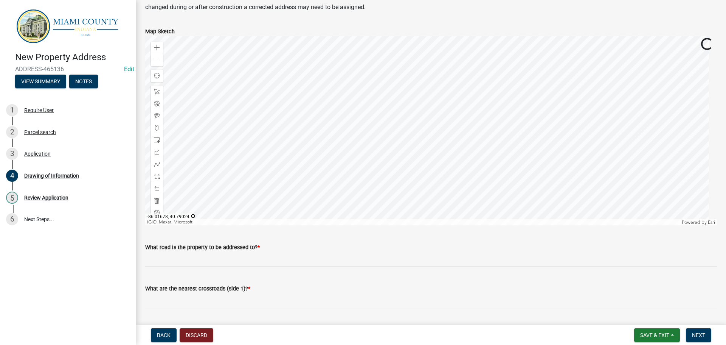
scroll to position [189, 0]
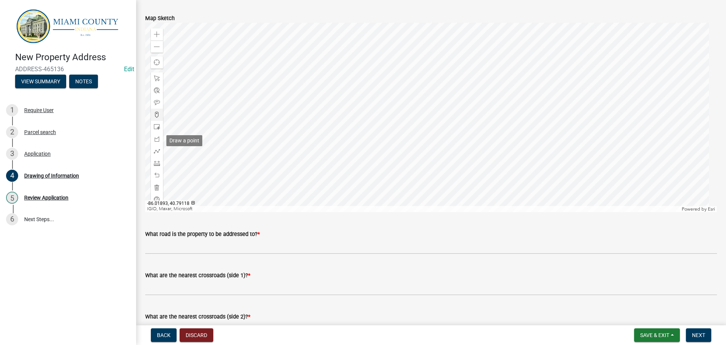
click at [157, 118] on span at bounding box center [157, 115] width 6 height 6
click at [476, 105] on div at bounding box center [431, 117] width 572 height 189
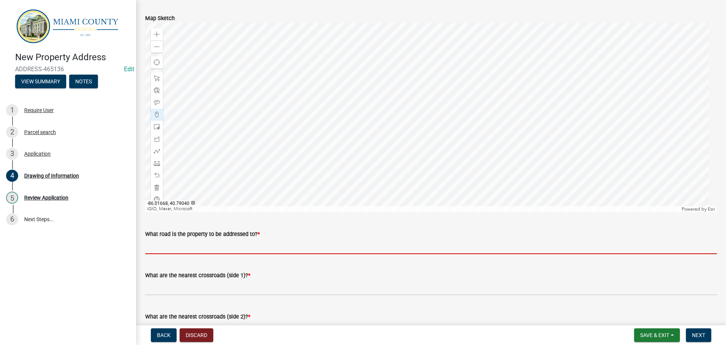
click at [278, 254] on input "What road is the property to be addressed to? *" at bounding box center [431, 246] width 572 height 16
type input "M"
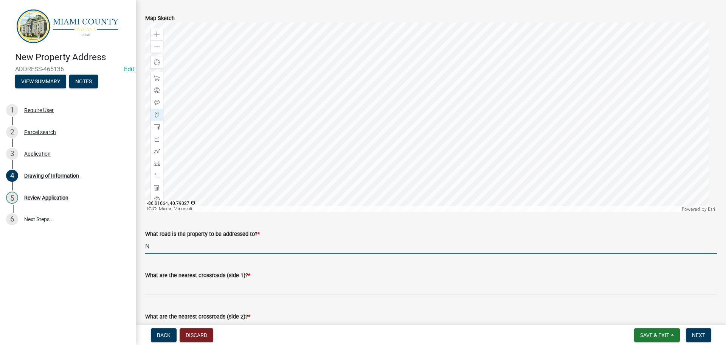
click at [219, 254] on input "N" at bounding box center [431, 246] width 572 height 16
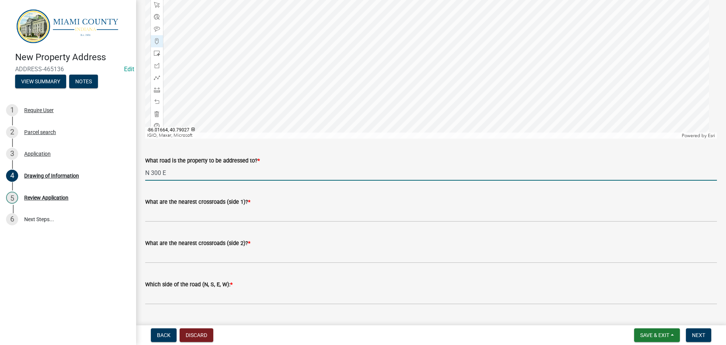
scroll to position [265, 0]
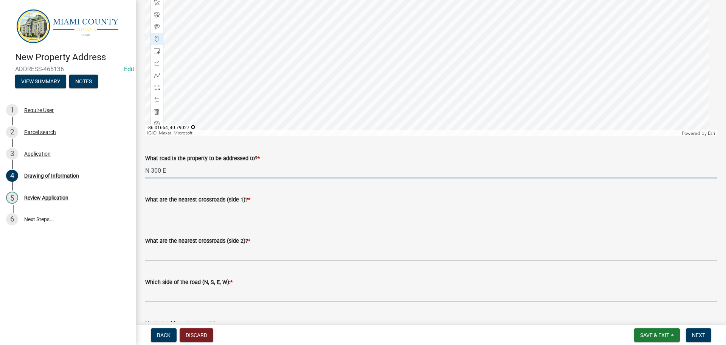
type input "N 300 E"
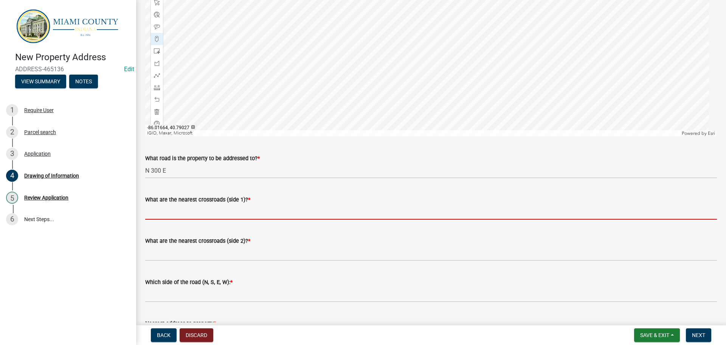
click at [218, 219] on input "What are the nearest crossroads (side 1)? *" at bounding box center [431, 212] width 572 height 16
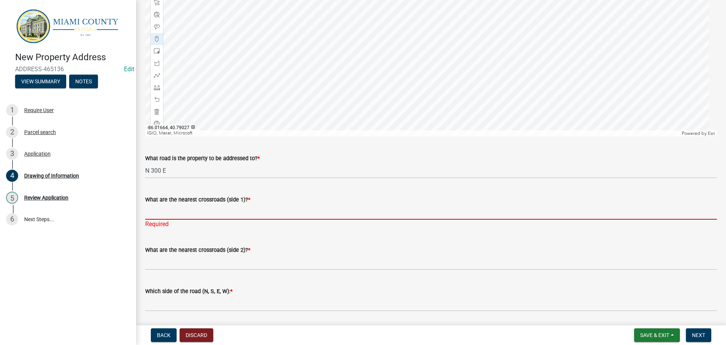
click at [177, 219] on input "What are the nearest crossroads (side 1)? *" at bounding box center [431, 212] width 572 height 16
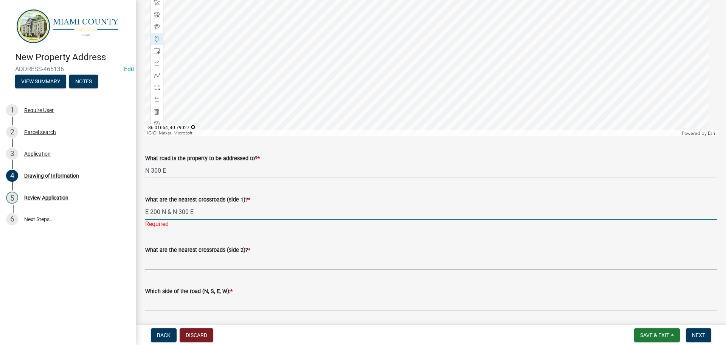
type input "E 200 N & N 300 E"
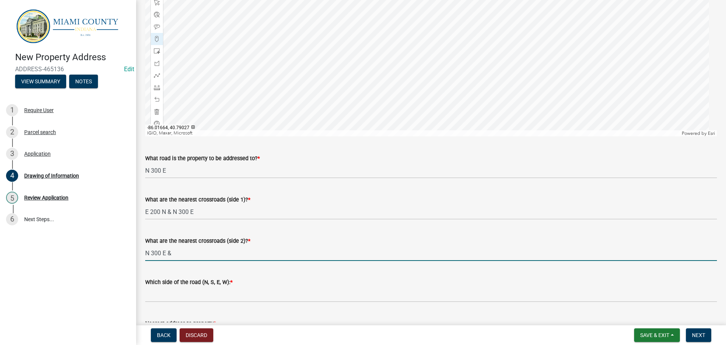
click at [207, 261] on input "N 300 E &" at bounding box center [431, 253] width 572 height 16
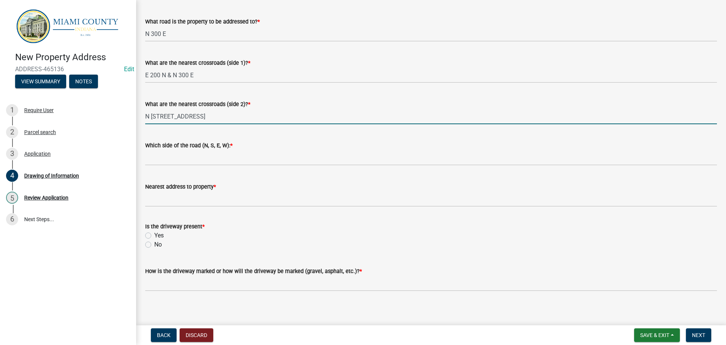
scroll to position [416, 0]
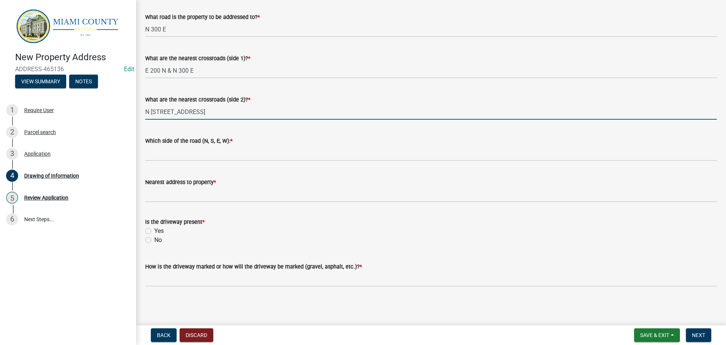
type input "N [STREET_ADDRESS]"
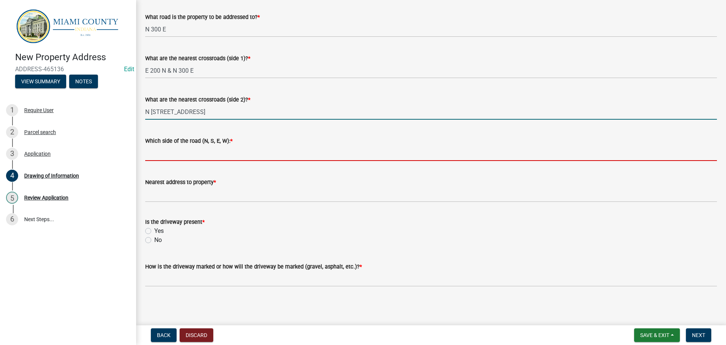
click at [229, 161] on input "Which side of the road (N, S, E, W): *" at bounding box center [431, 153] width 572 height 16
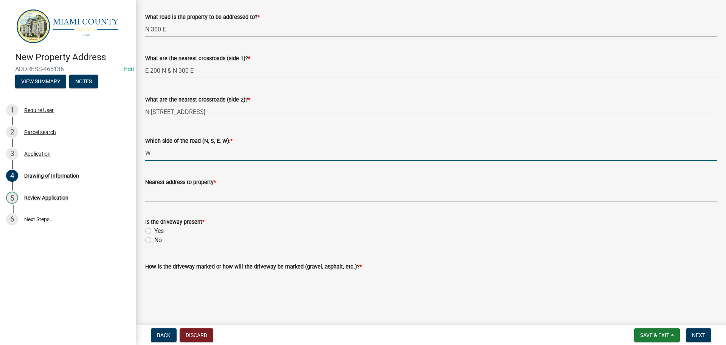
type input "W"
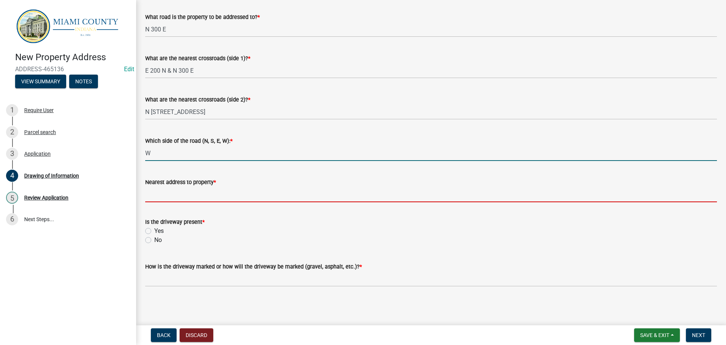
click at [178, 202] on input "Nearest address to property *" at bounding box center [431, 194] width 572 height 16
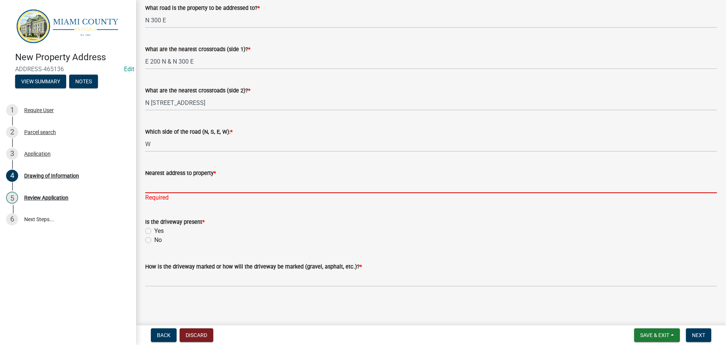
click at [178, 193] on input "Nearest address to property *" at bounding box center [431, 185] width 572 height 16
click at [217, 193] on input "Nearest address to property *" at bounding box center [431, 185] width 572 height 16
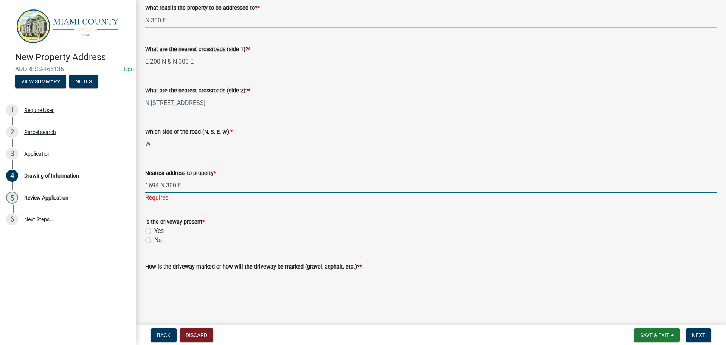
type input "1694 N 300 E"
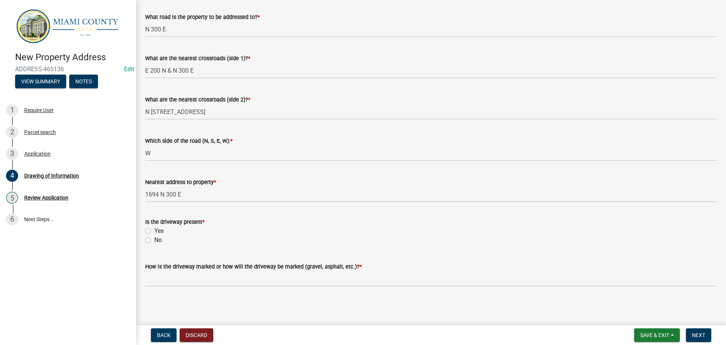
scroll to position [470, 0]
click at [154, 235] on label "No" at bounding box center [158, 239] width 8 height 9
click at [154, 235] on input "No" at bounding box center [156, 237] width 5 height 5
radio input "true"
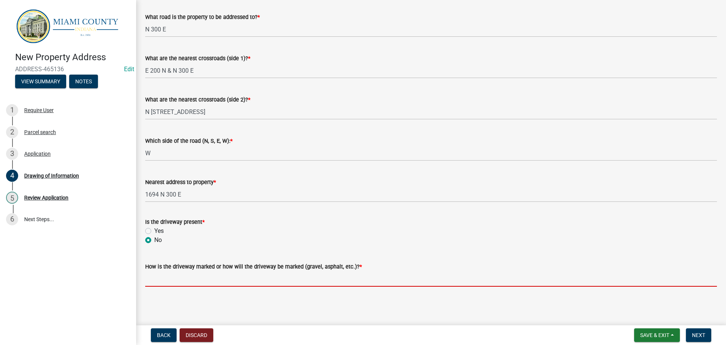
drag, startPoint x: 181, startPoint y: 278, endPoint x: 245, endPoint y: 276, distance: 63.9
click at [182, 278] on input "How is the driveway marked or how will the driveway be marked (gravel, asphalt,…" at bounding box center [431, 279] width 572 height 16
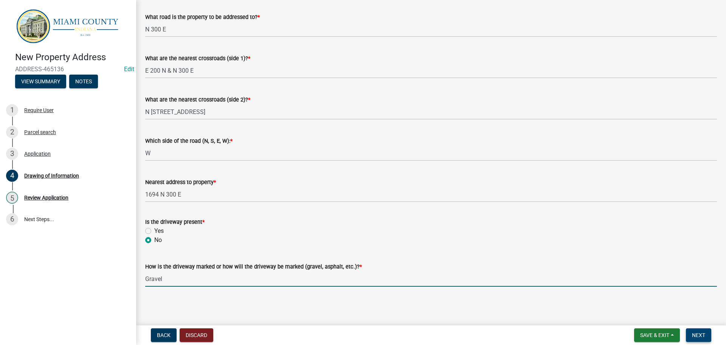
type input "Gravel"
click at [692, 335] on span "Next" at bounding box center [698, 335] width 13 height 6
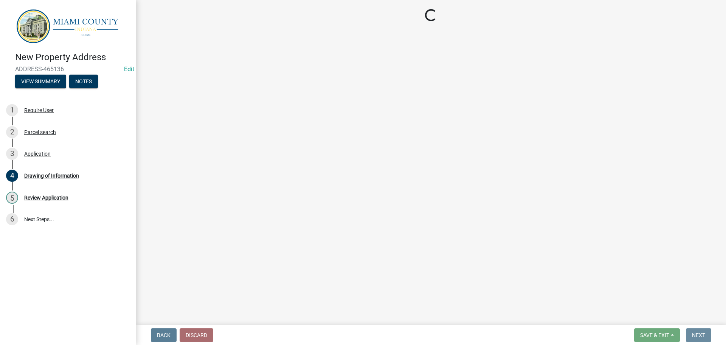
scroll to position [0, 0]
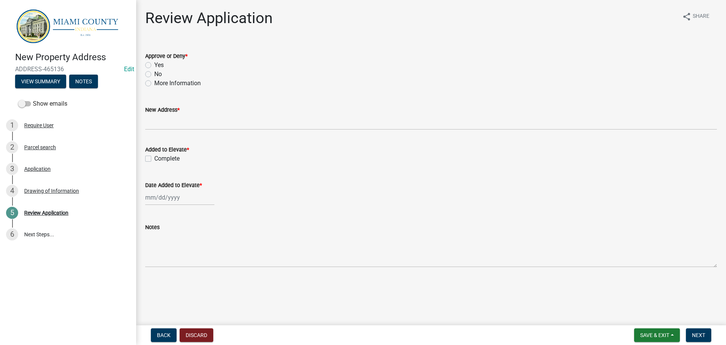
drag, startPoint x: 151, startPoint y: 73, endPoint x: 175, endPoint y: 152, distance: 82.8
click at [154, 70] on label "Yes" at bounding box center [158, 65] width 9 height 9
click at [154, 65] on input "Yes" at bounding box center [156, 63] width 5 height 5
radio input "true"
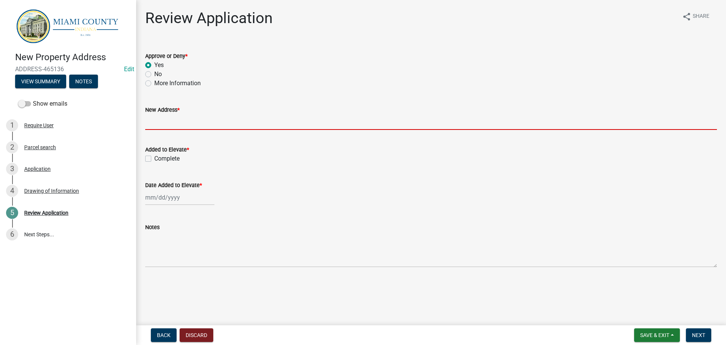
click at [178, 130] on input "New Address *" at bounding box center [431, 122] width 572 height 16
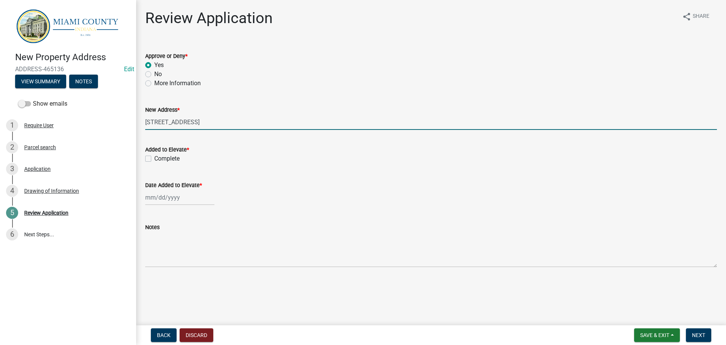
type input "[STREET_ADDRESS]"
click at [152, 163] on div "Complete" at bounding box center [431, 158] width 572 height 9
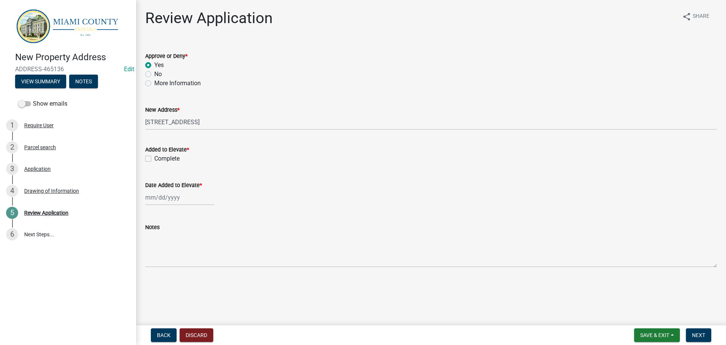
click at [154, 163] on label "Complete" at bounding box center [166, 158] width 25 height 9
click at [154, 159] on input "Complete" at bounding box center [156, 156] width 5 height 5
checkbox input "true"
click at [168, 205] on div at bounding box center [179, 197] width 69 height 16
select select "8"
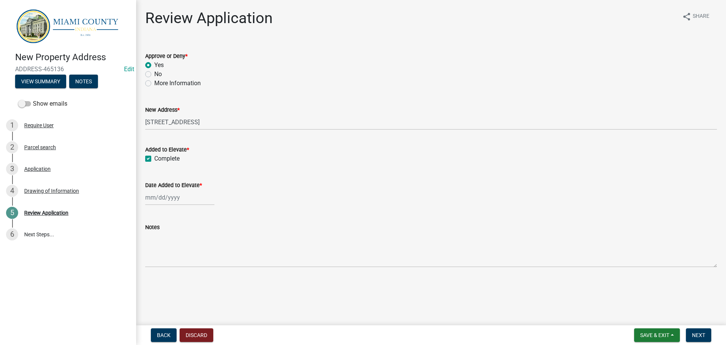
select select "2025"
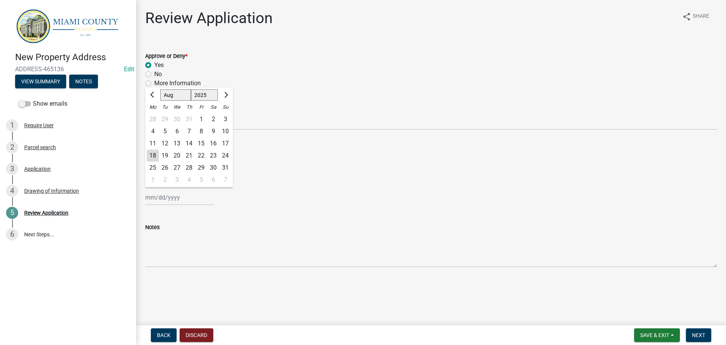
click at [157, 161] on div "18" at bounding box center [153, 155] width 12 height 12
type input "[DATE]"
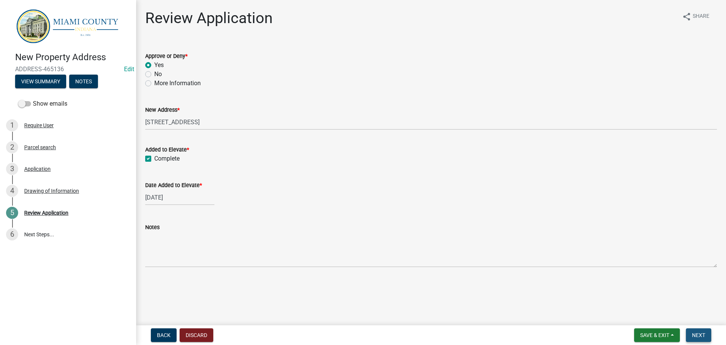
click at [692, 334] on span "Next" at bounding box center [698, 335] width 13 height 6
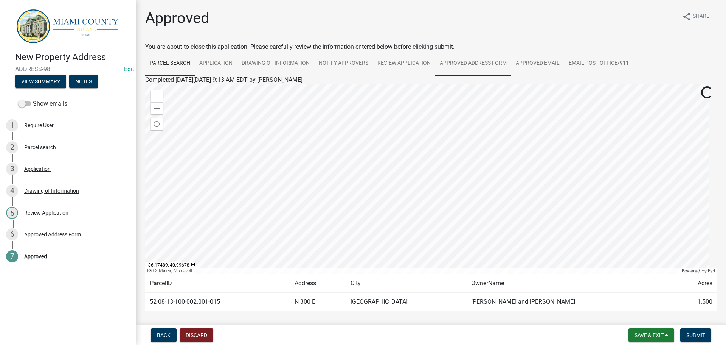
drag, startPoint x: 517, startPoint y: 71, endPoint x: 495, endPoint y: 82, distance: 25.0
click at [511, 71] on link "Approved Address Form" at bounding box center [473, 63] width 76 height 24
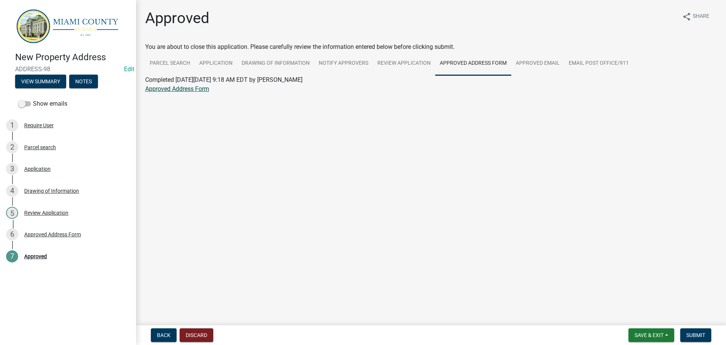
click at [185, 92] on link "Approved Address Form" at bounding box center [177, 88] width 64 height 7
